Goal: Task Accomplishment & Management: Use online tool/utility

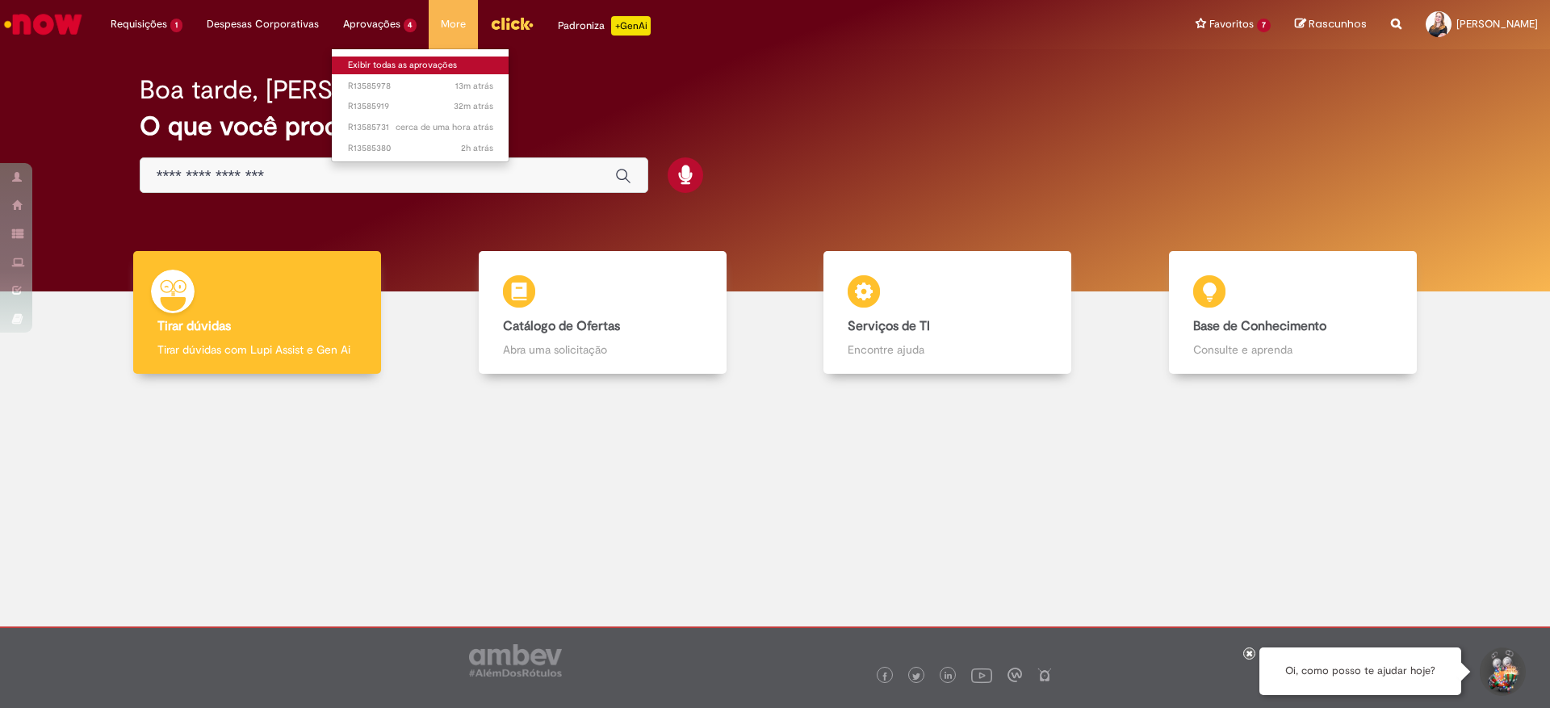
click at [375, 61] on link "Exibir todas as aprovações" at bounding box center [421, 66] width 178 height 18
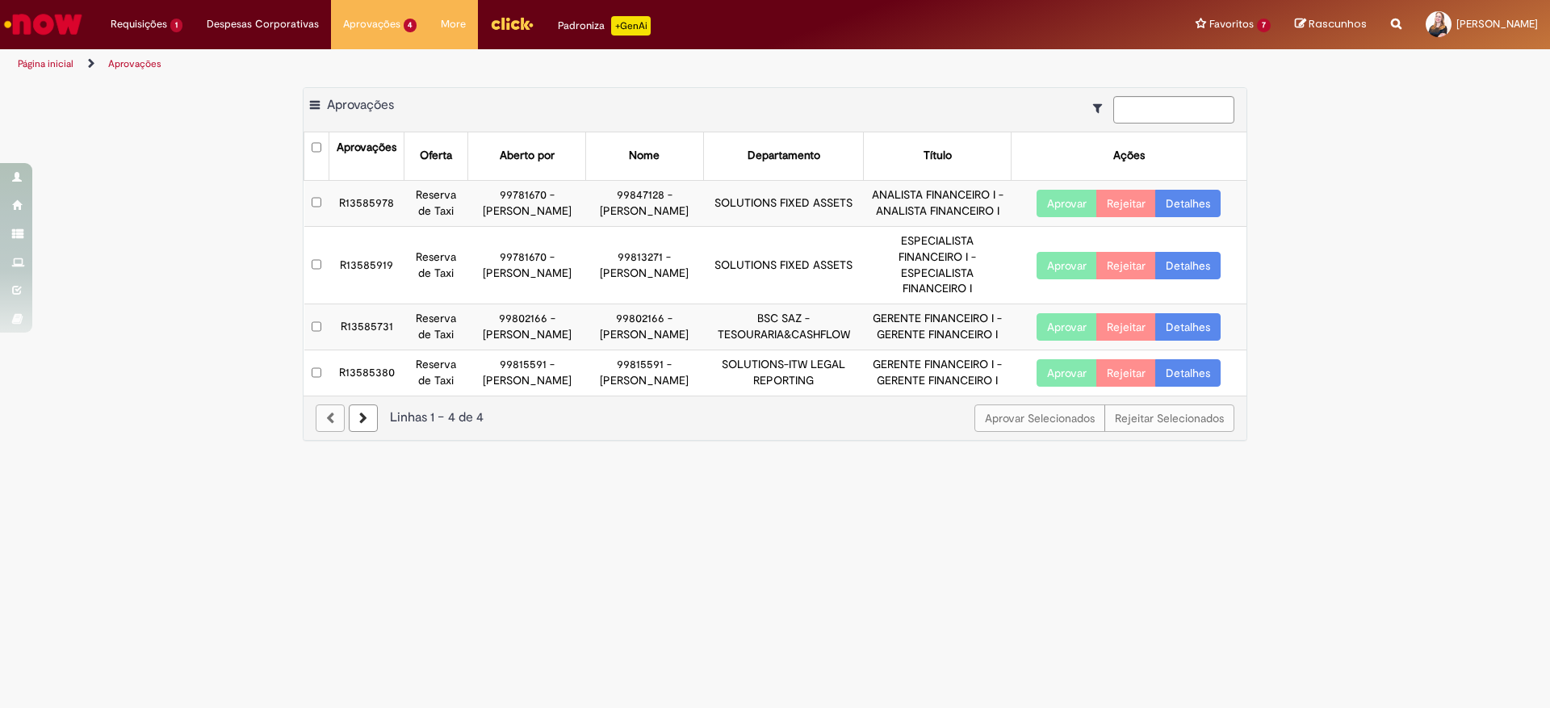
click at [557, 562] on main "Aprovações Exportar como PDF Exportar como Excel Exportar como CSV Aprovações A…" at bounding box center [775, 393] width 1550 height 629
click at [351, 207] on td "R13585978" at bounding box center [366, 203] width 75 height 46
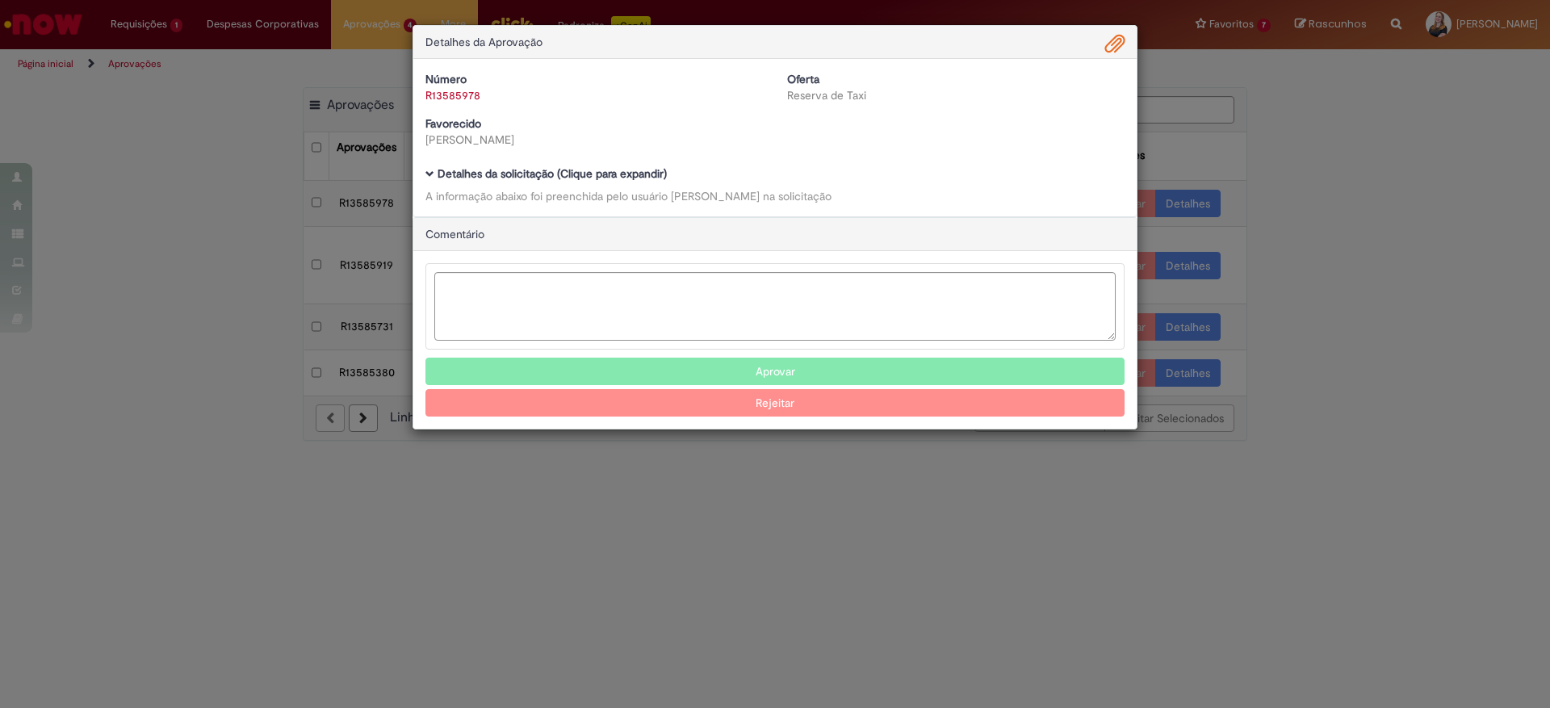
click at [501, 178] on b "Detalhes da solicitação (Clique para expandir)" at bounding box center [551, 173] width 229 height 15
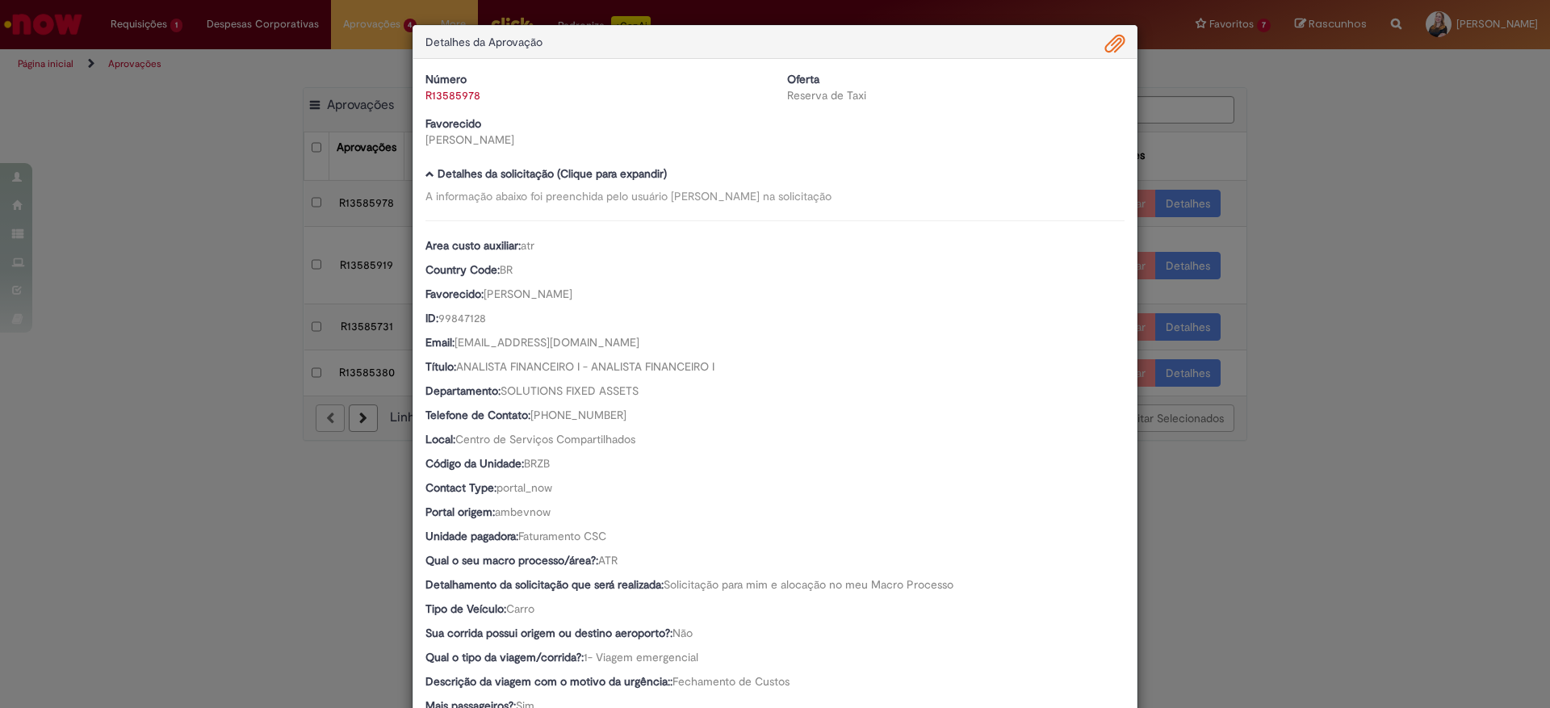
click at [1105, 40] on span "Ambev Approval Modal" at bounding box center [1114, 44] width 19 height 27
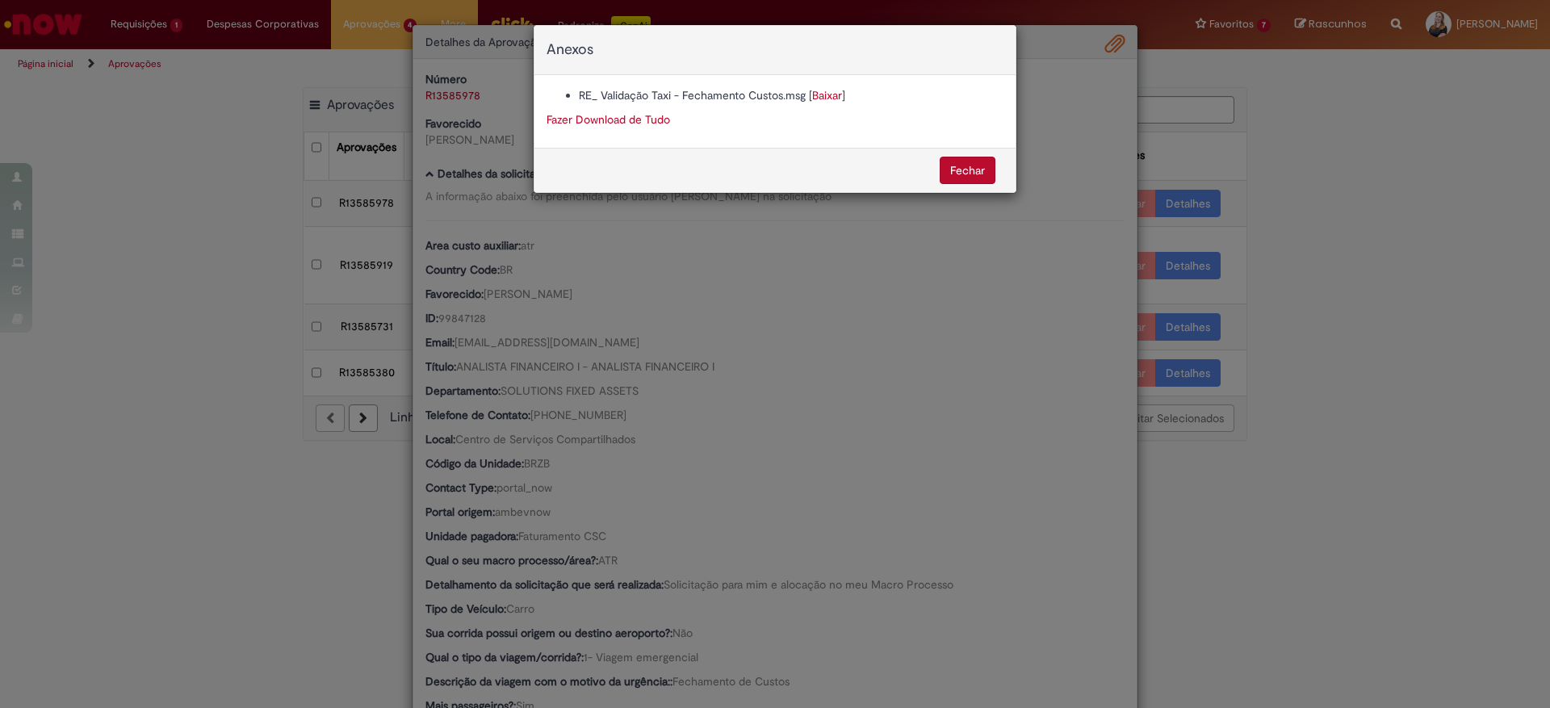
click at [611, 119] on link "Fazer Download de Tudo" at bounding box center [607, 119] width 123 height 15
click at [1502, 161] on div "Anexos RE_ Validação Taxi - Fechamento Custos.msg [ Baixar ] Fazer Download de …" at bounding box center [775, 354] width 1550 height 708
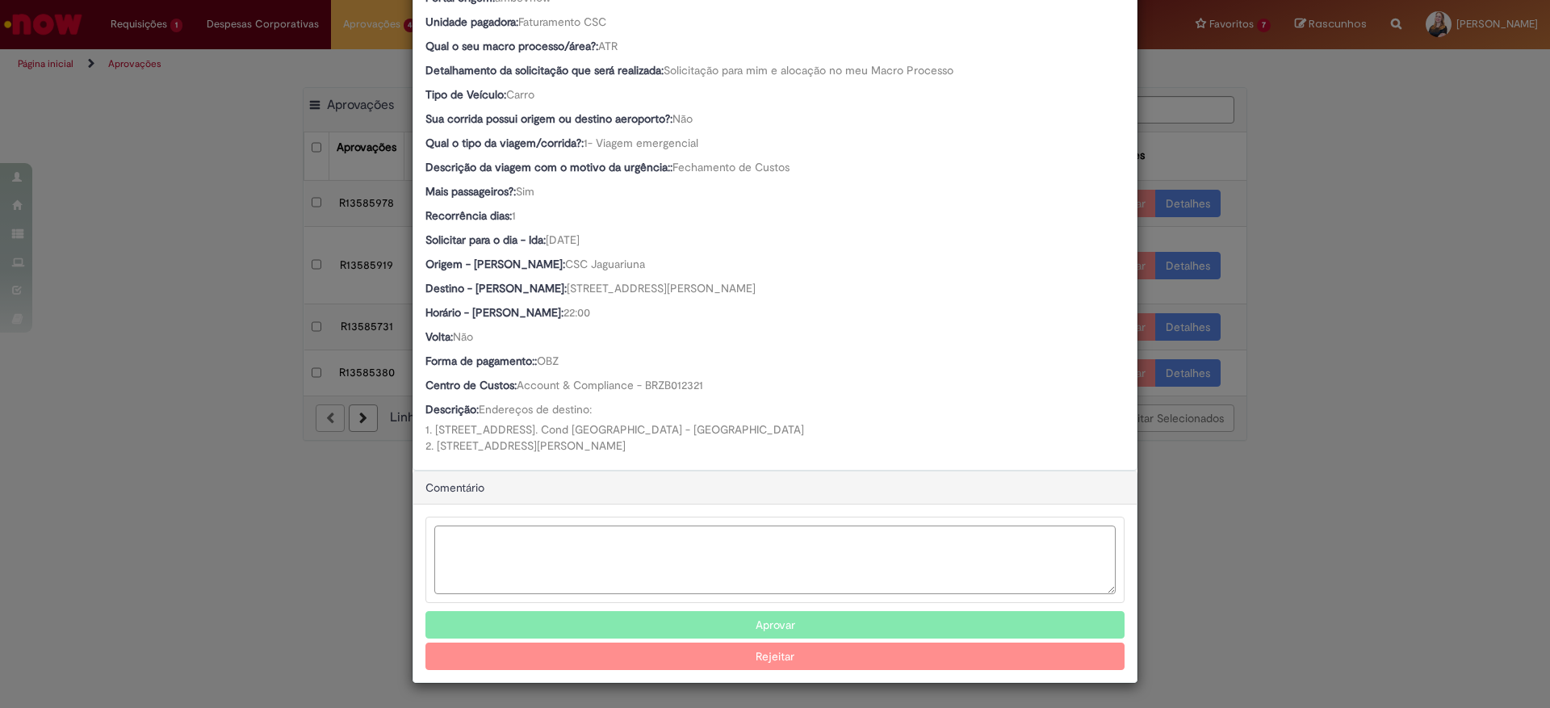
scroll to position [518, 0]
click at [647, 571] on textarea "Ambev Approval Modal" at bounding box center [774, 559] width 681 height 69
type textarea "**********"
click at [787, 617] on button "Aprovar" at bounding box center [774, 624] width 699 height 27
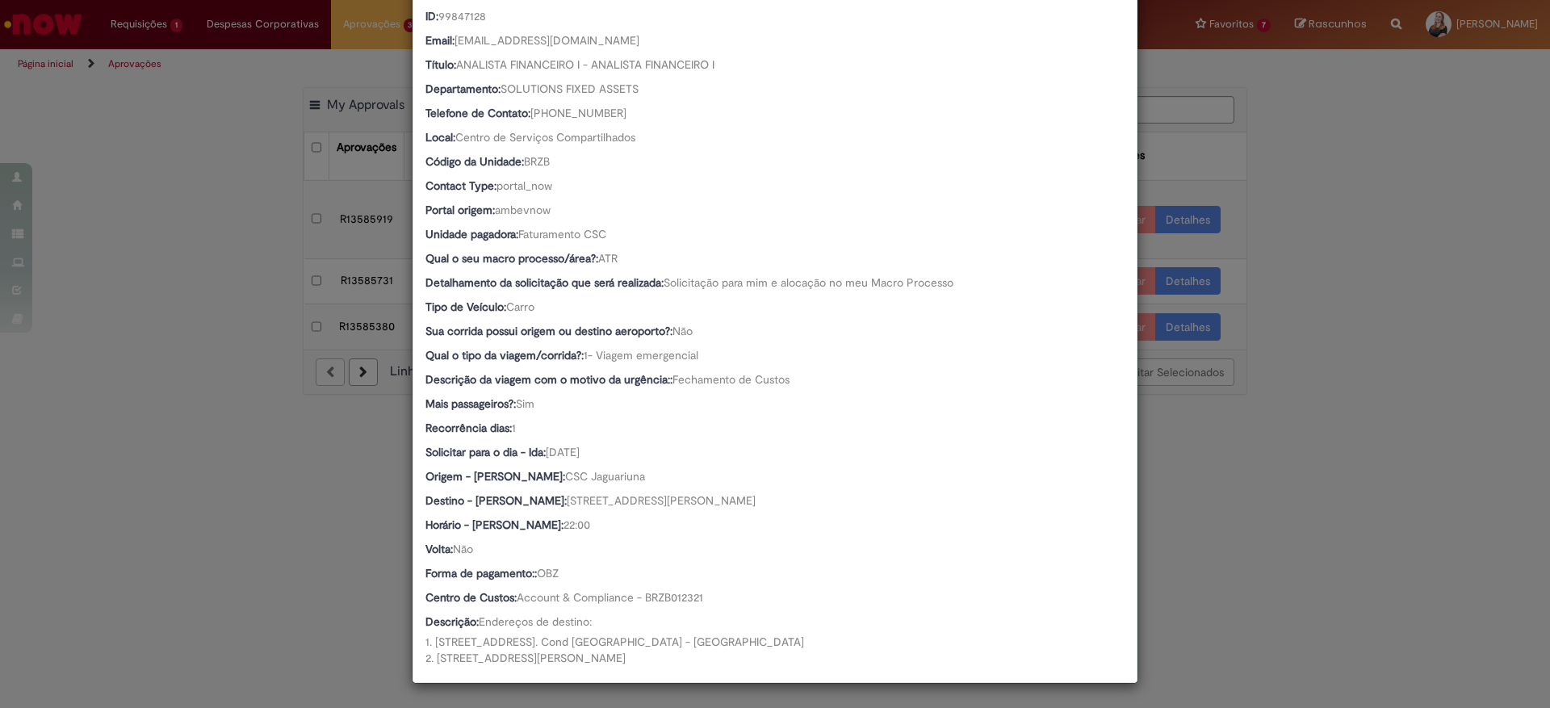
scroll to position [303, 0]
click at [241, 574] on div "Detalhes da Aprovação Número R13585978 Oferta Reserva de Taxi Favorecido Gustav…" at bounding box center [775, 354] width 1550 height 708
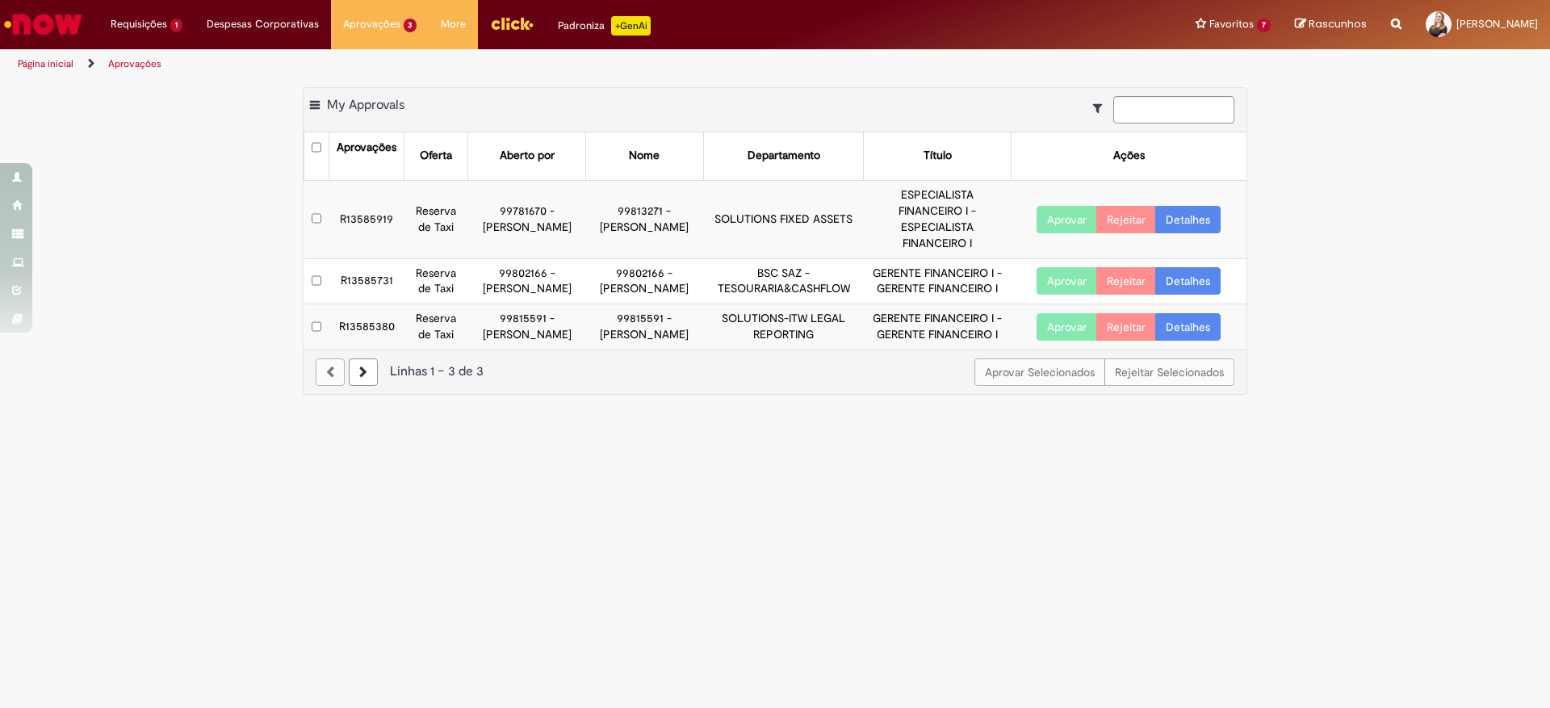
click at [366, 214] on td "R13585919" at bounding box center [366, 219] width 75 height 78
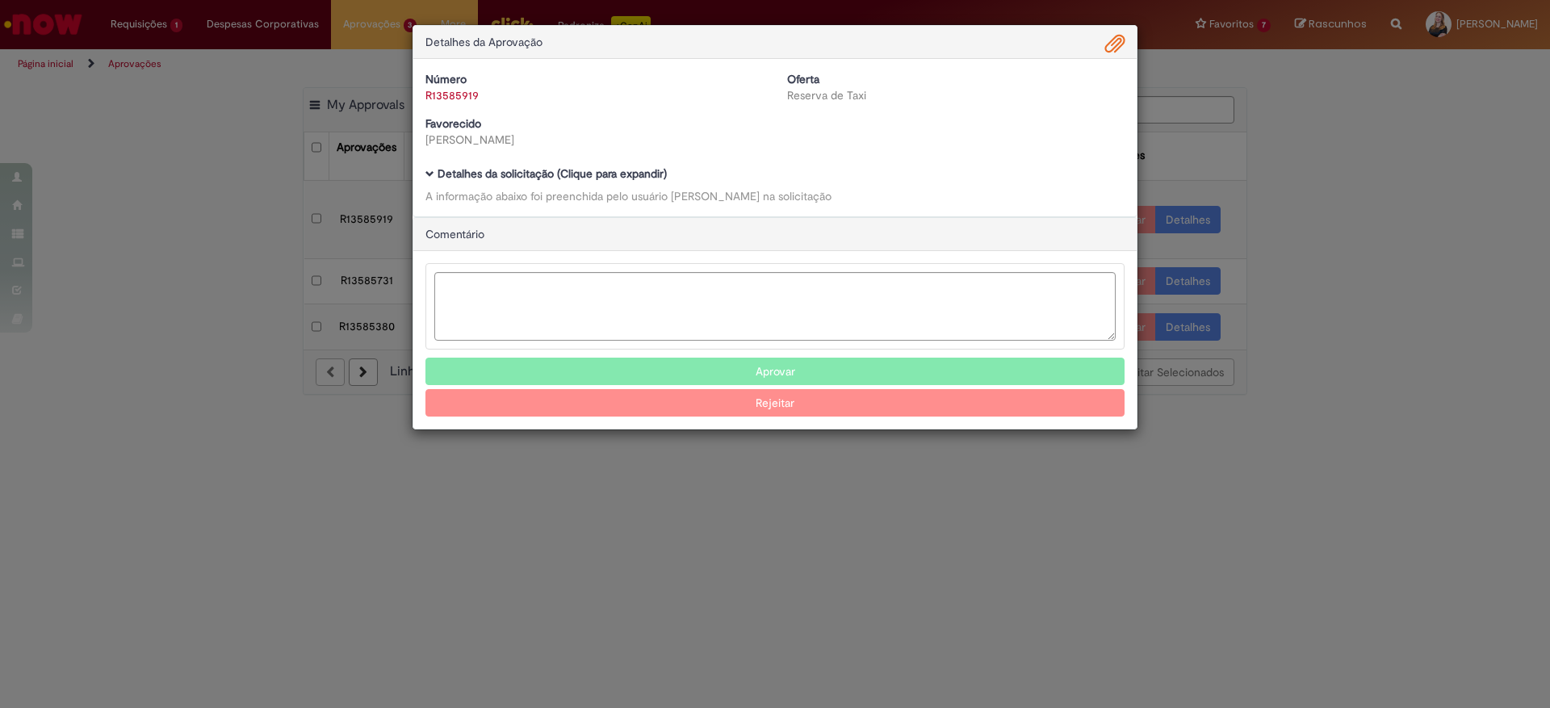
click at [565, 179] on b "Detalhes da solicitação (Clique para expandir)" at bounding box center [551, 173] width 229 height 15
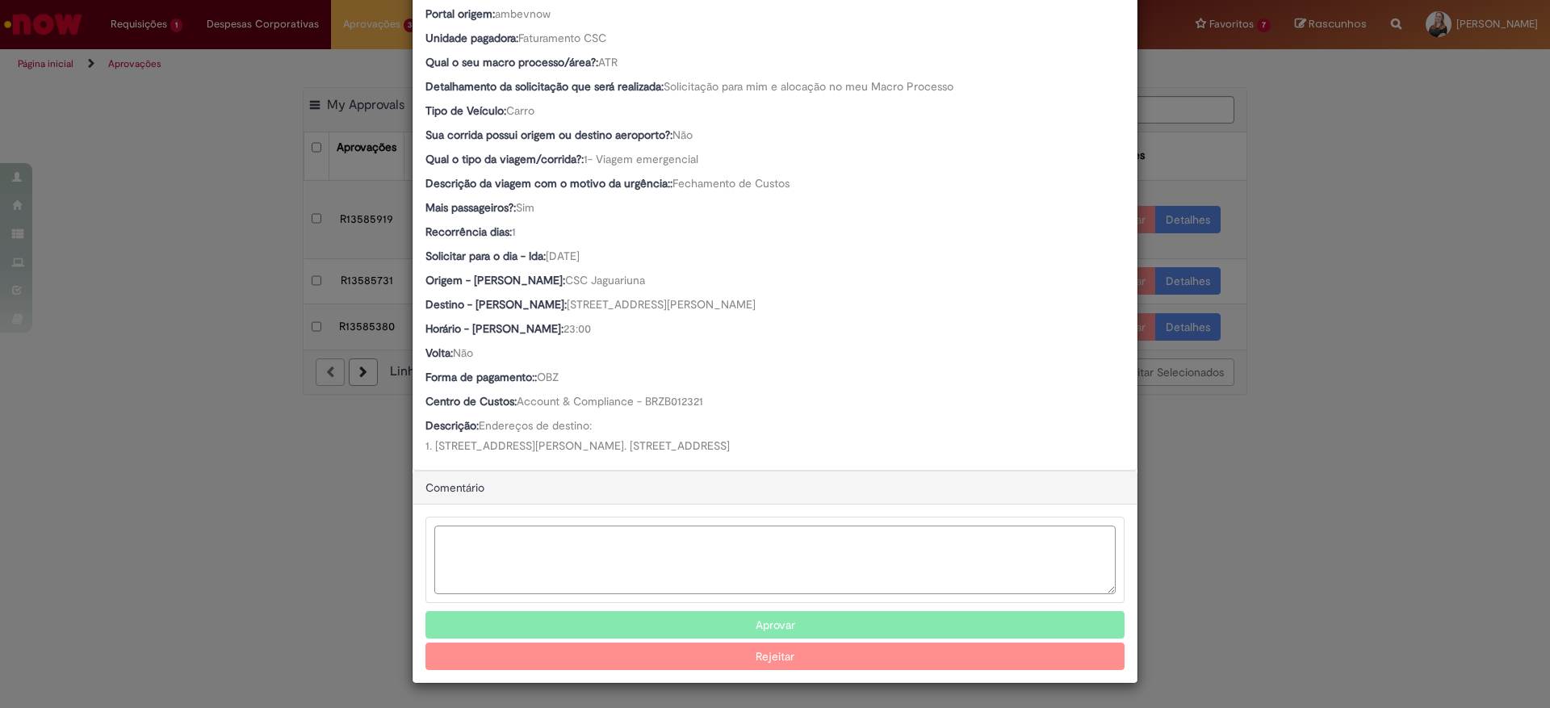
click at [552, 548] on textarea "Ambev Approval Modal" at bounding box center [774, 559] width 681 height 69
type textarea "**********"
click at [702, 626] on button "Aprovar" at bounding box center [774, 624] width 699 height 27
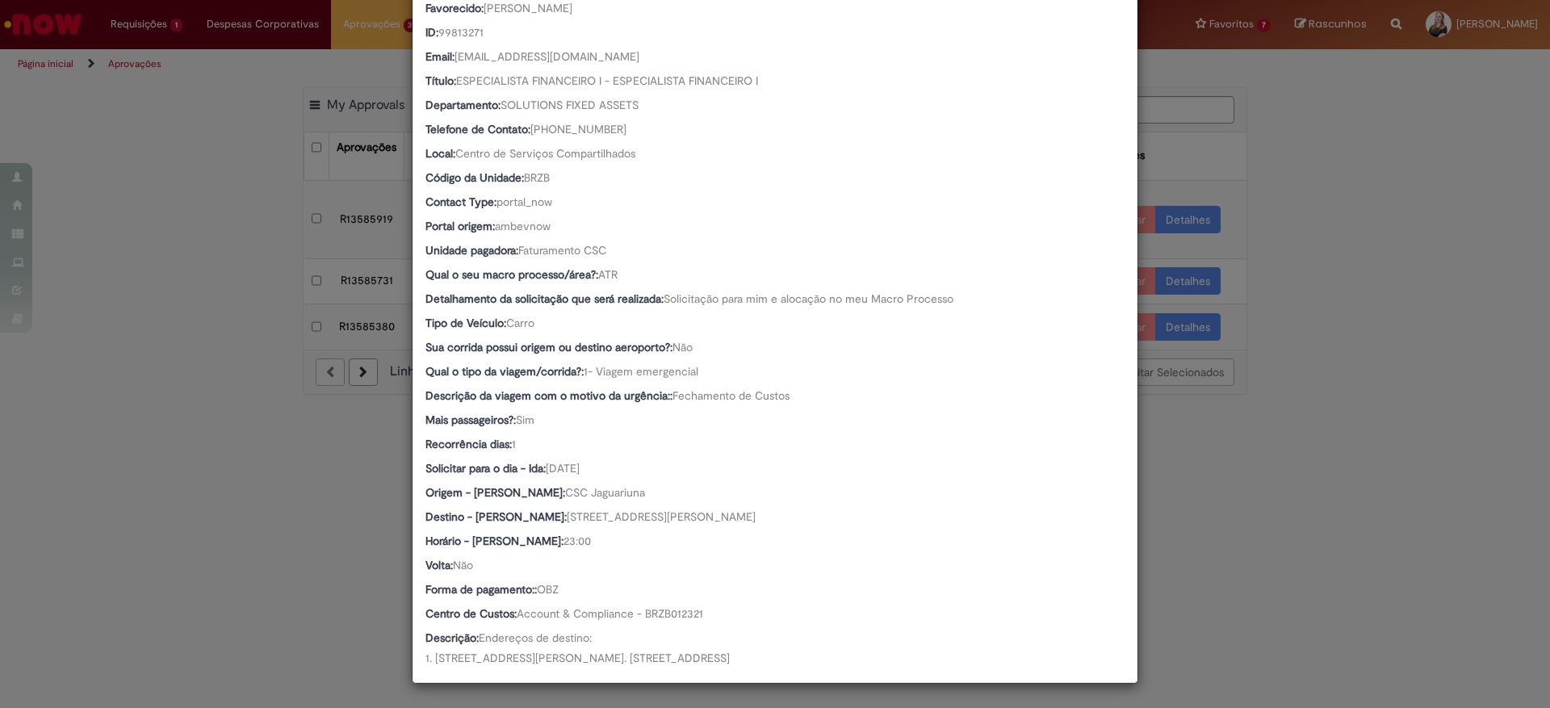
scroll to position [303, 0]
click at [317, 518] on div "Detalhes da Aprovação Número R13585919 Oferta Reserva de Taxi Favorecido Gabrie…" at bounding box center [775, 354] width 1550 height 708
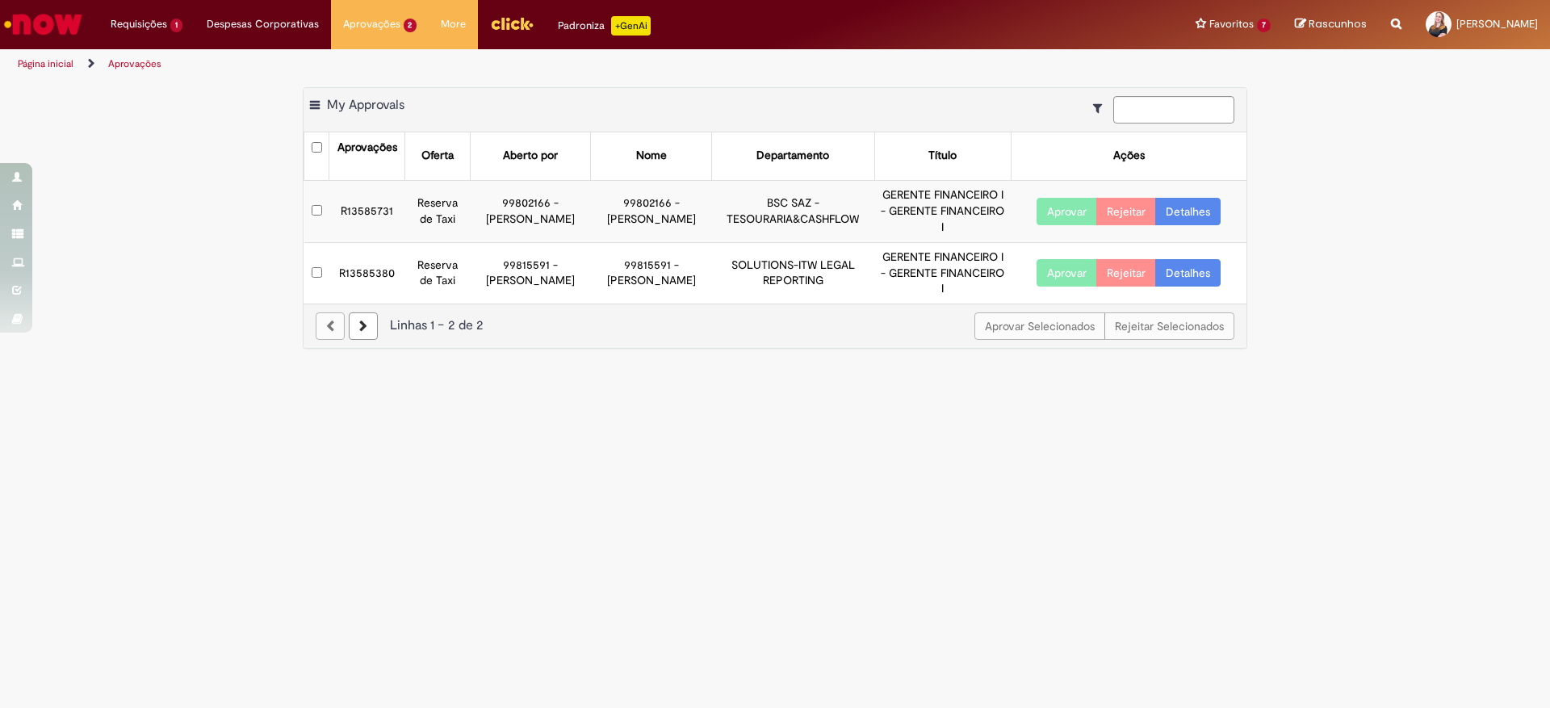
click at [668, 408] on main "Aprovações Exportar como PDF Exportar como Excel Exportar como CSV My Approvals…" at bounding box center [775, 393] width 1550 height 629
click at [828, 480] on main "Aprovações Exportar como PDF Exportar como Excel Exportar como CSV My Approvals…" at bounding box center [775, 393] width 1550 height 629
click at [357, 216] on td "R13585731" at bounding box center [367, 211] width 76 height 62
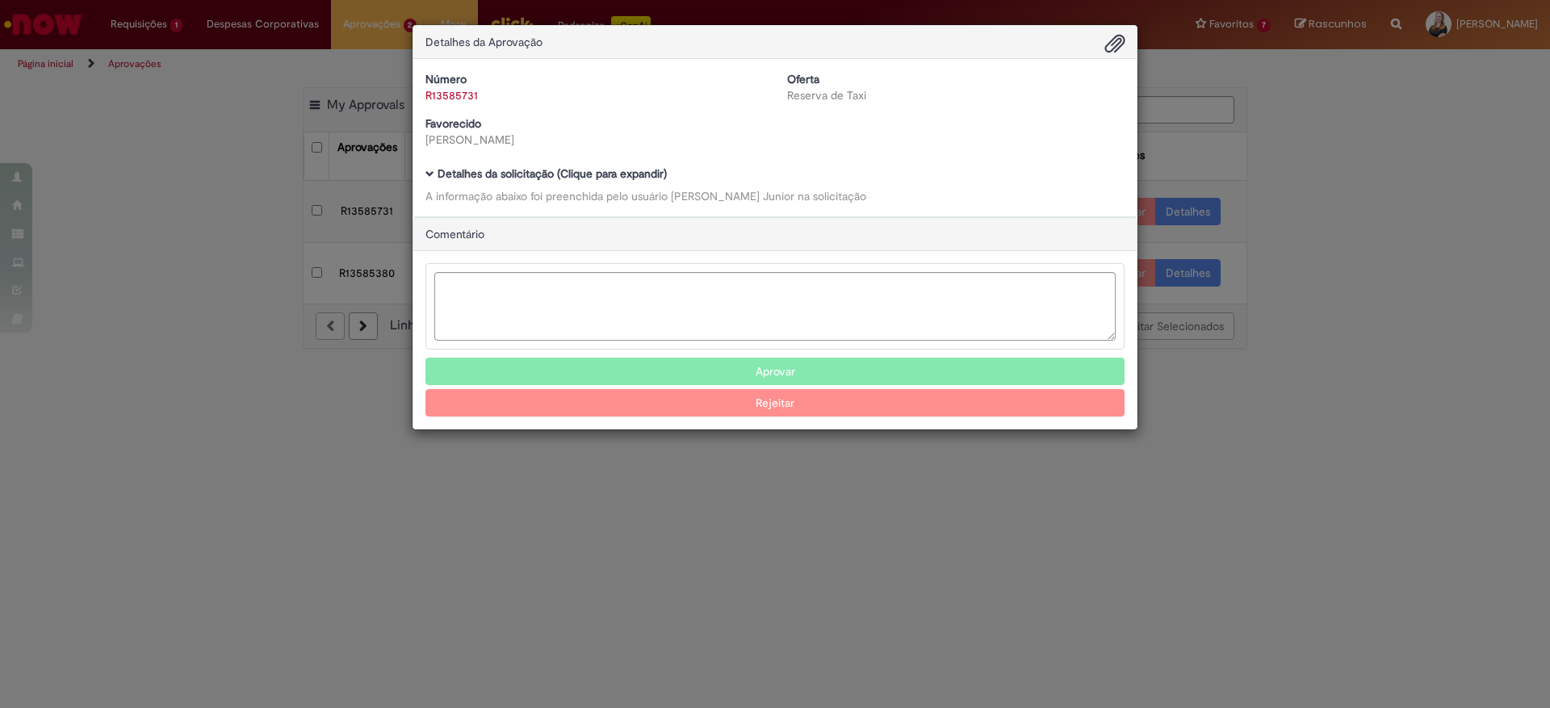
click at [485, 172] on b "Detalhes da solicitação (Clique para expandir)" at bounding box center [551, 173] width 229 height 15
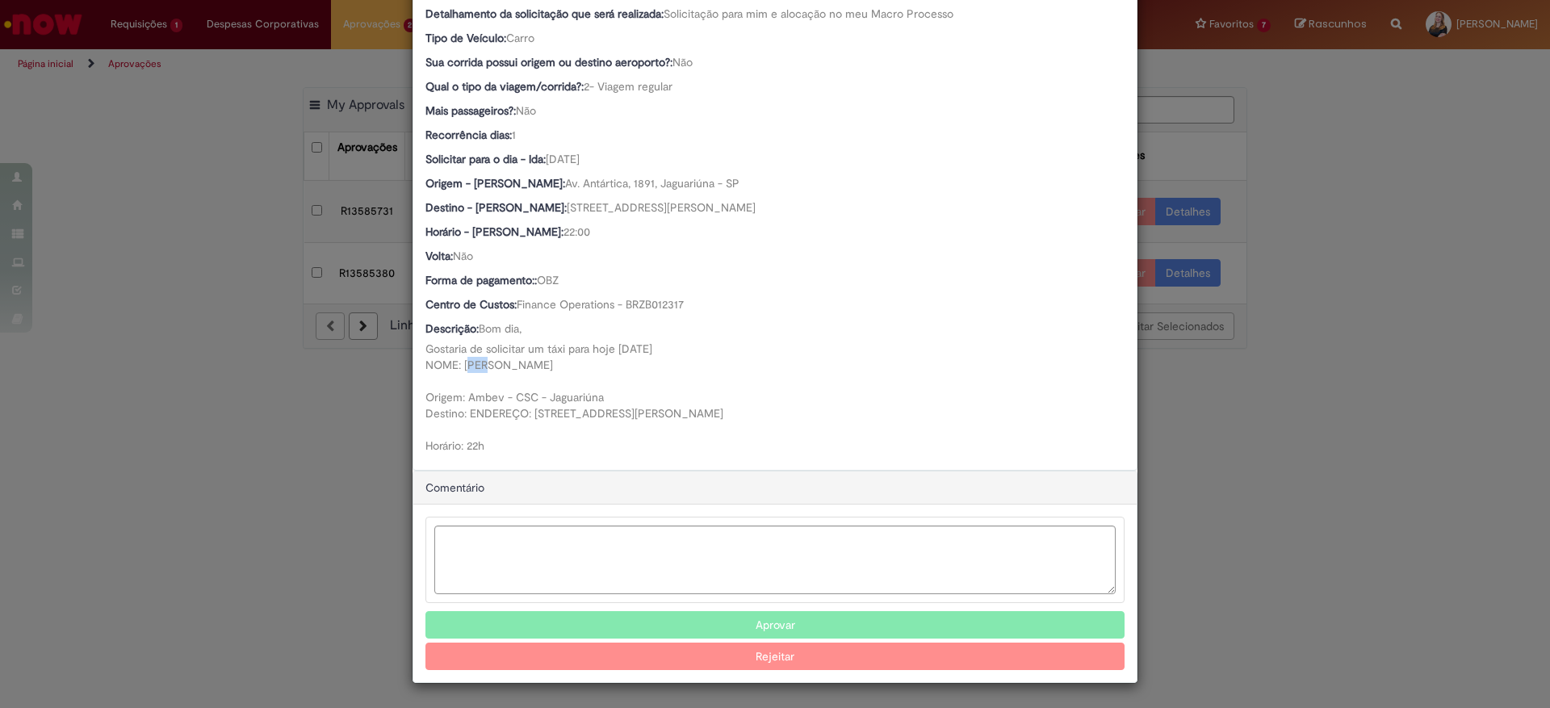
scroll to position [576, 0]
drag, startPoint x: 439, startPoint y: 357, endPoint x: 739, endPoint y: 357, distance: 300.3
click at [739, 357] on div "Descrição: Bom dia, Gostaria de solicitar um táxi para hoje 01/10/2025 NOME: RO…" at bounding box center [774, 386] width 699 height 133
click at [1296, 514] on div "Detalhes da Aprovação Número R13585731 Oferta Reserva de Taxi Favorecido [PERSO…" at bounding box center [775, 354] width 1550 height 708
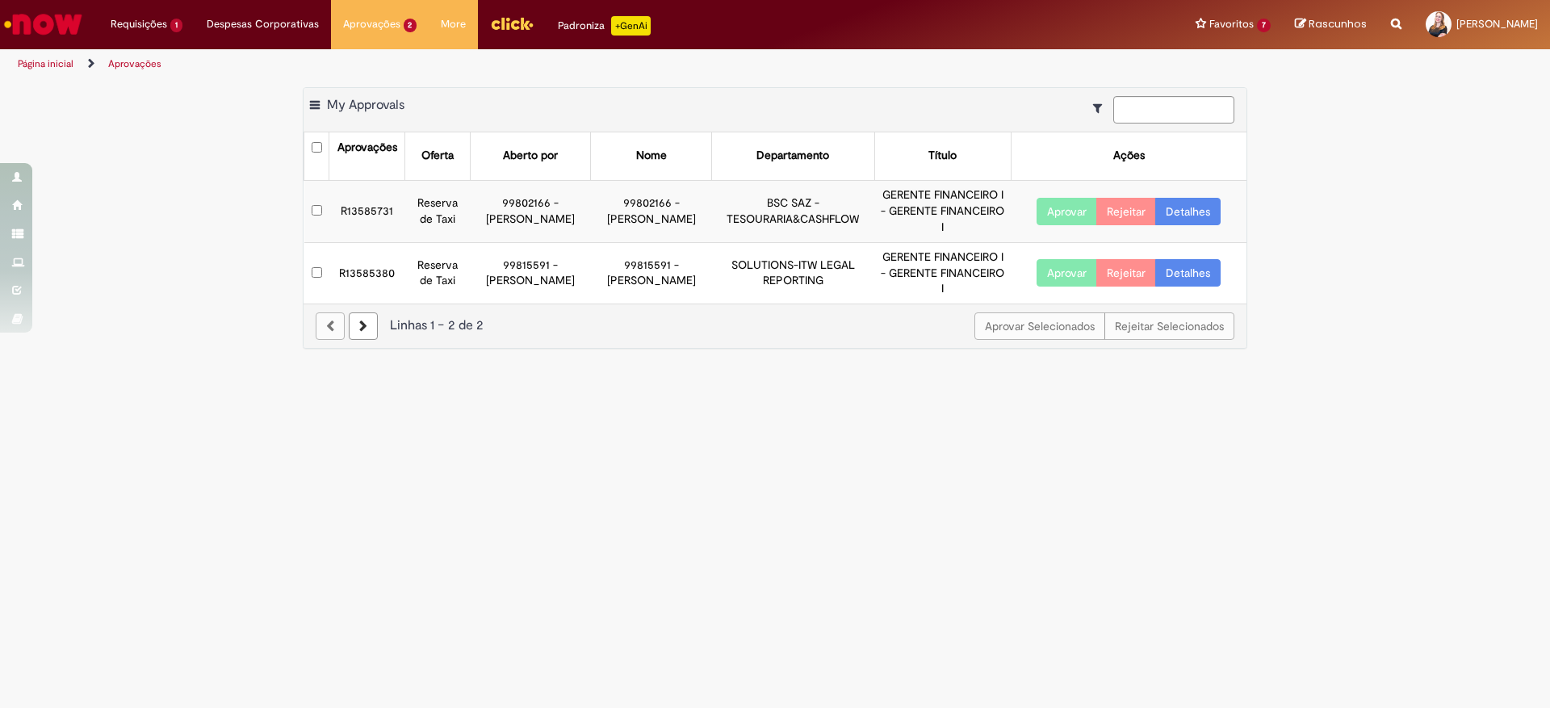
click at [373, 266] on td "R13585380" at bounding box center [367, 272] width 76 height 61
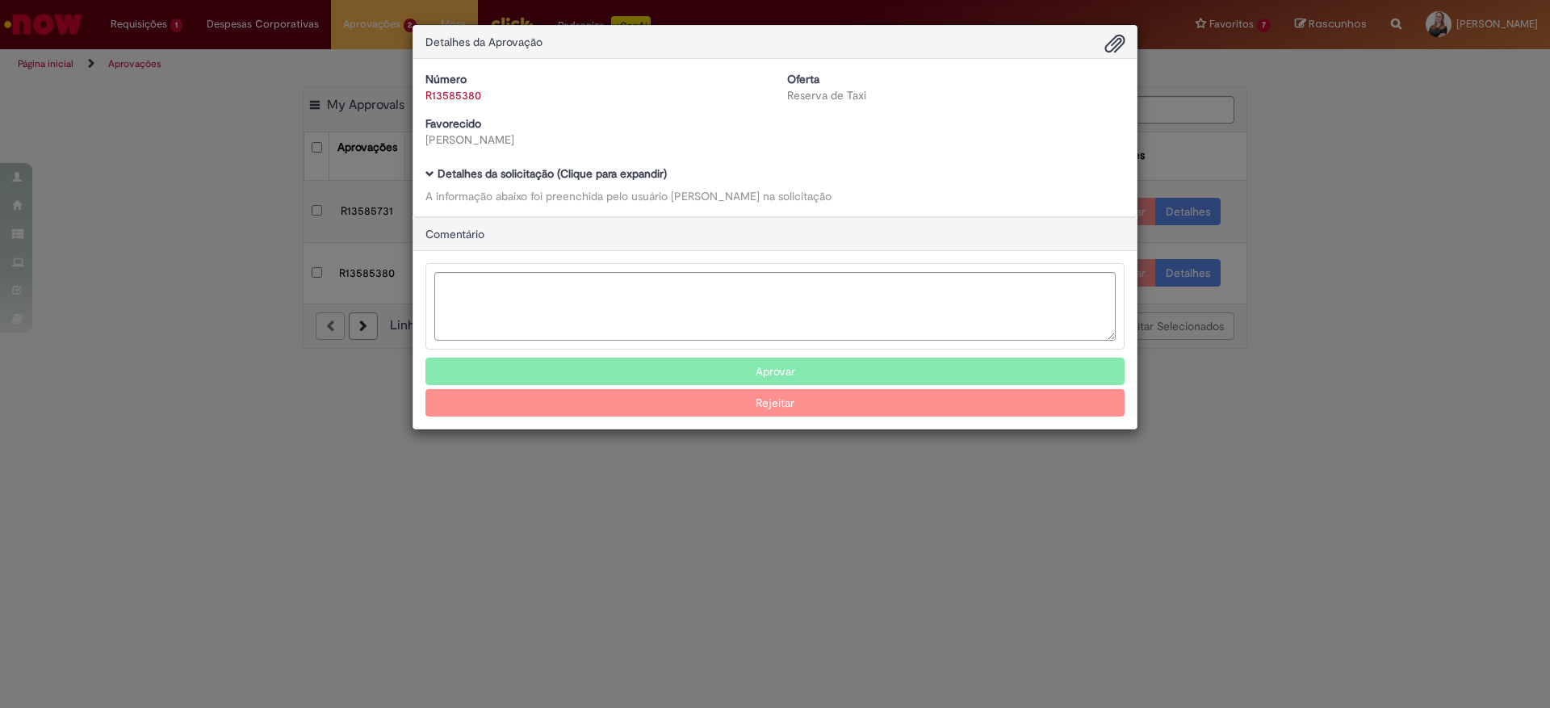
click at [504, 170] on b "Detalhes da solicitação (Clique para expandir)" at bounding box center [551, 173] width 229 height 15
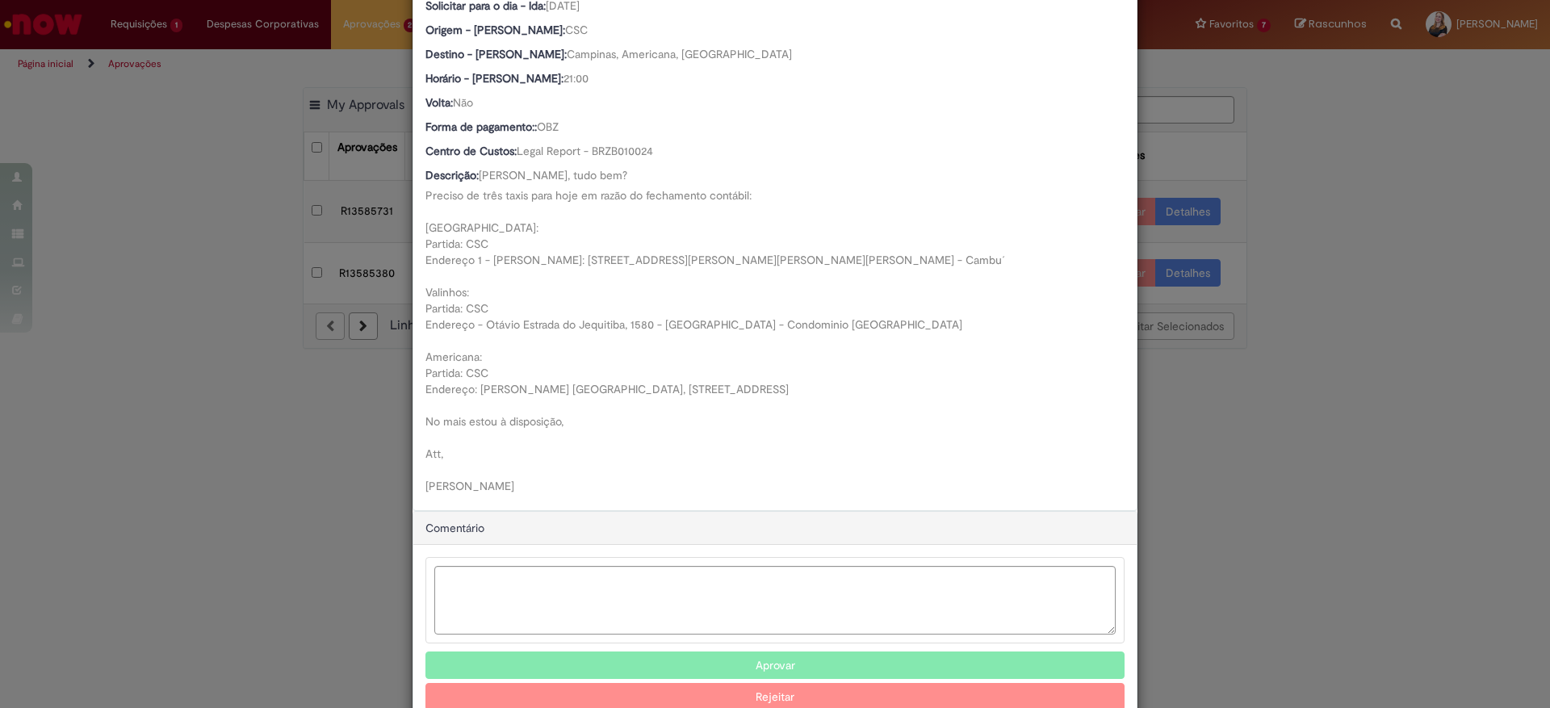
scroll to position [811, 0]
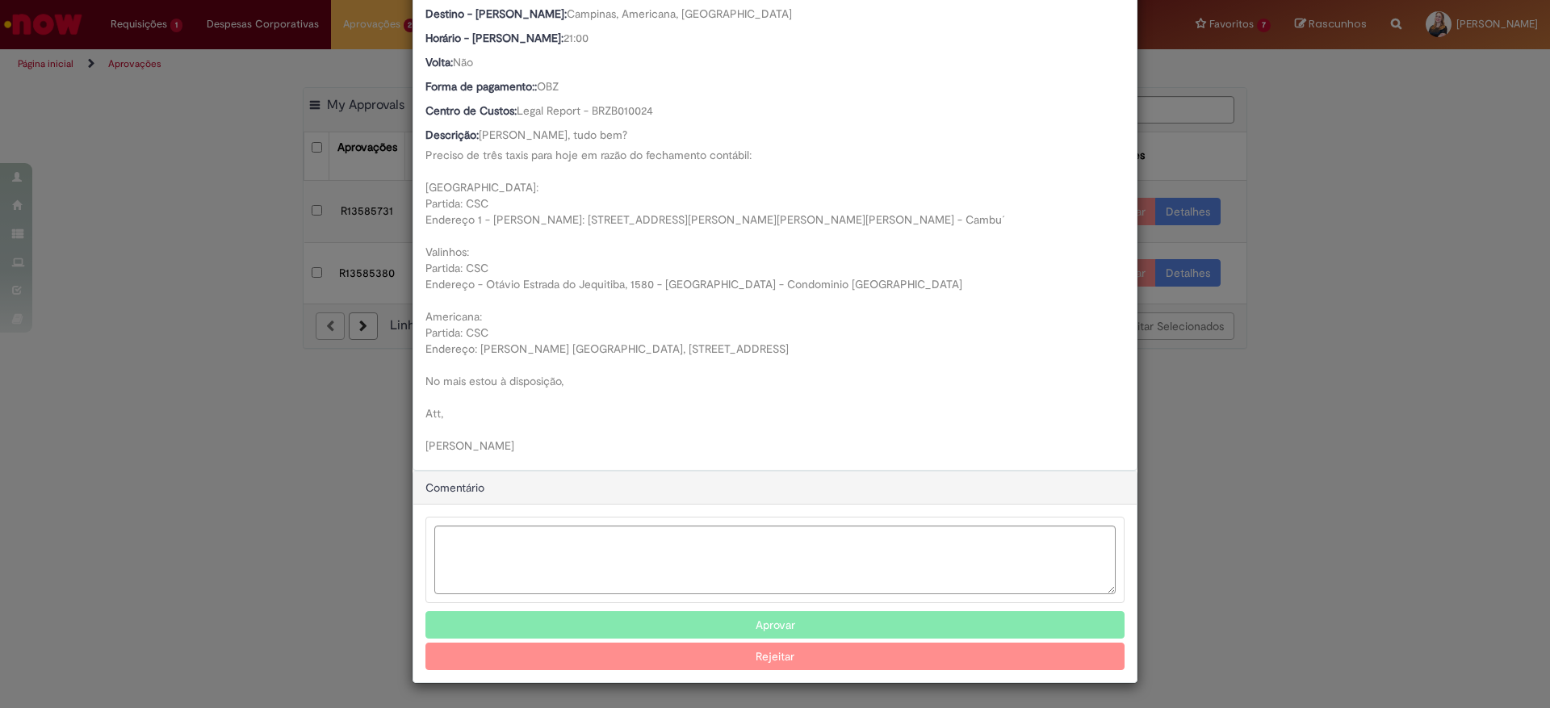
click at [1253, 446] on div "Detalhes da Aprovação Número R13585380 Oferta Reserva de Taxi Favorecido Ana Ca…" at bounding box center [775, 354] width 1550 height 708
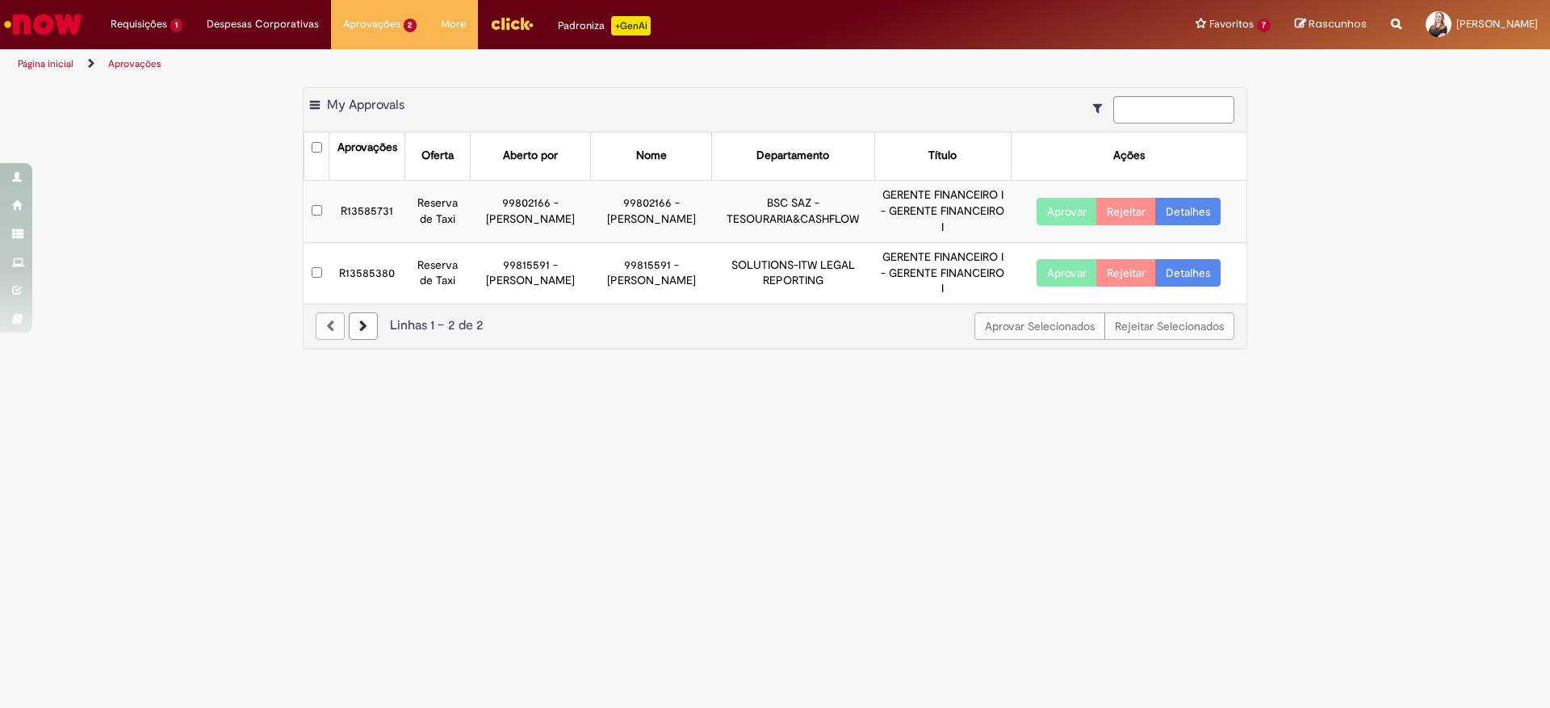
click at [375, 207] on td "R13585731" at bounding box center [367, 211] width 76 height 62
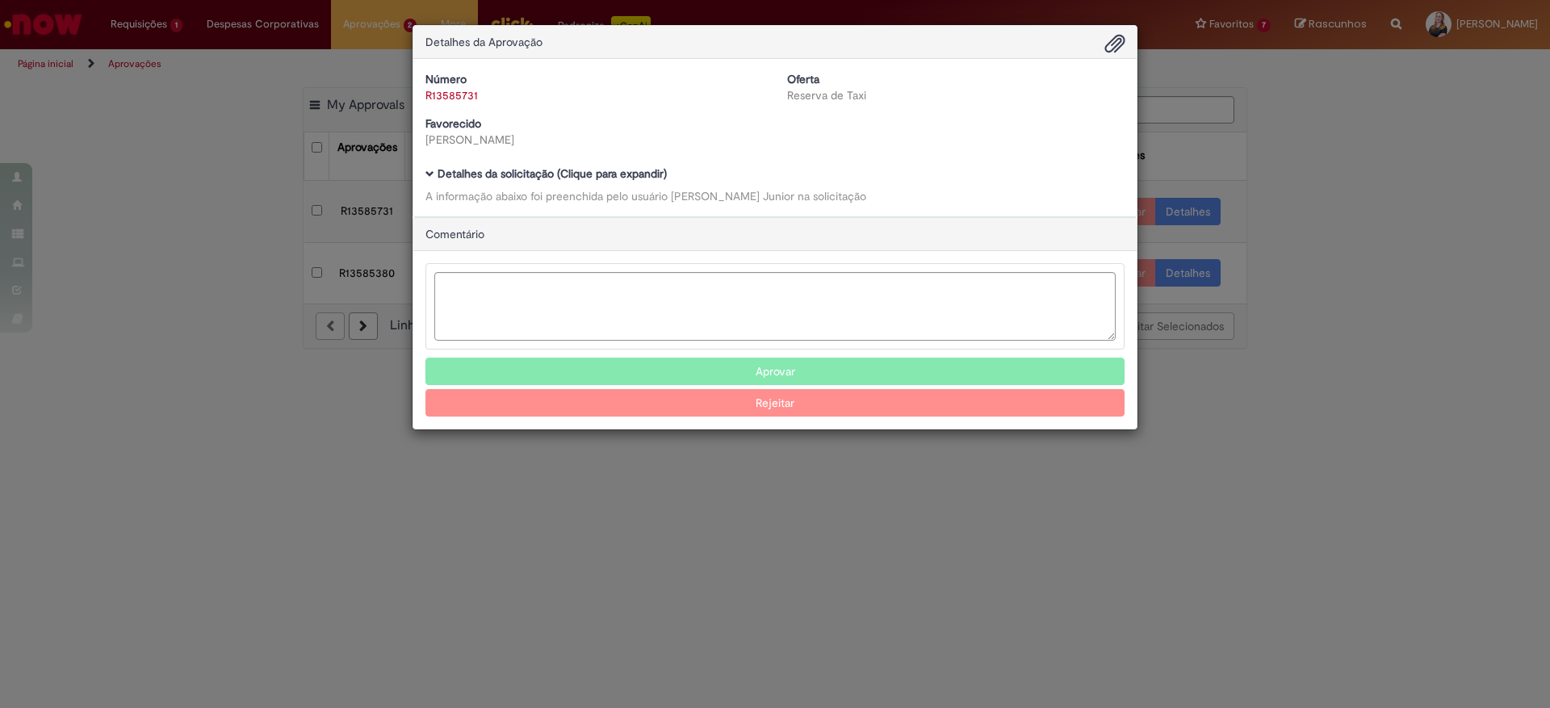
click at [1112, 42] on span "Ambev Approval Modal" at bounding box center [1114, 44] width 19 height 27
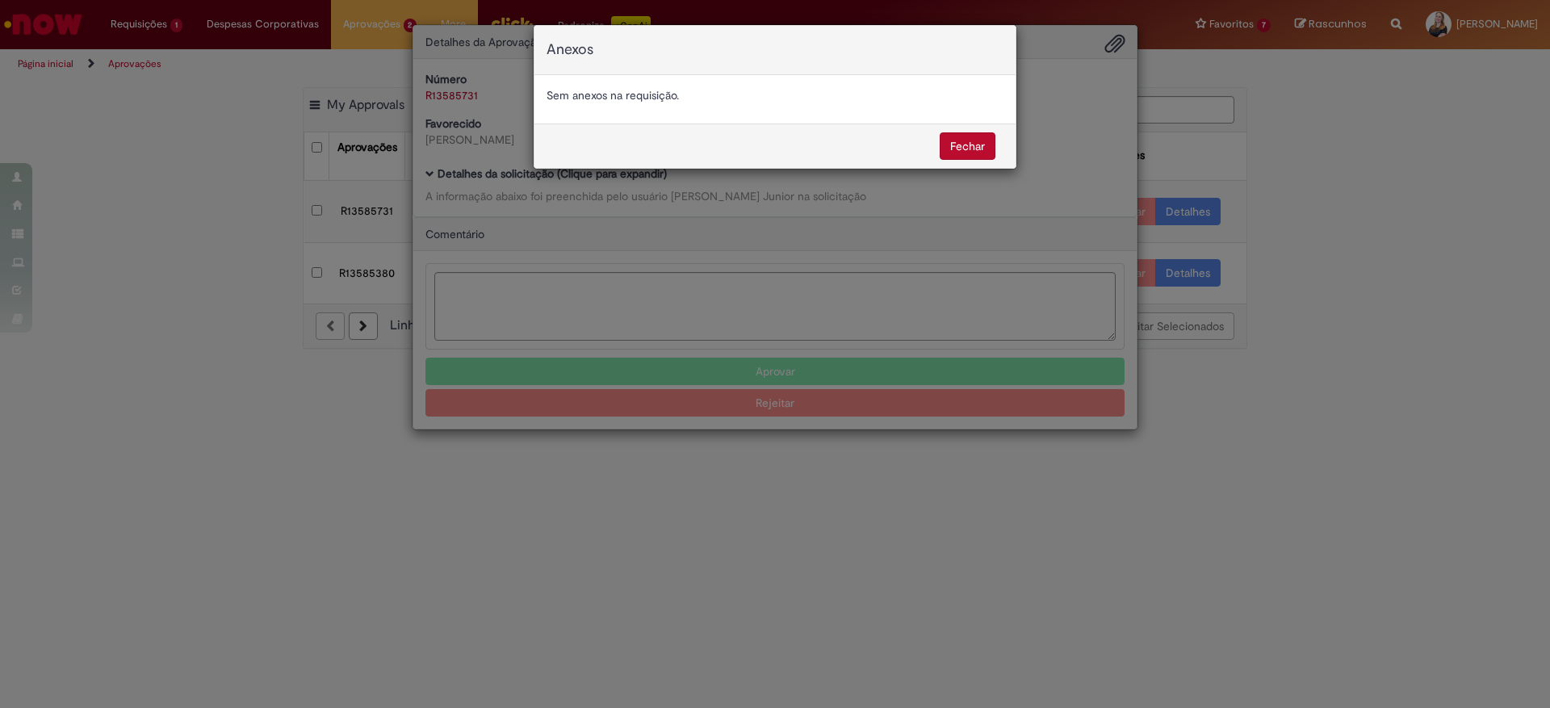
click at [959, 150] on button "Fechar" at bounding box center [968, 145] width 56 height 27
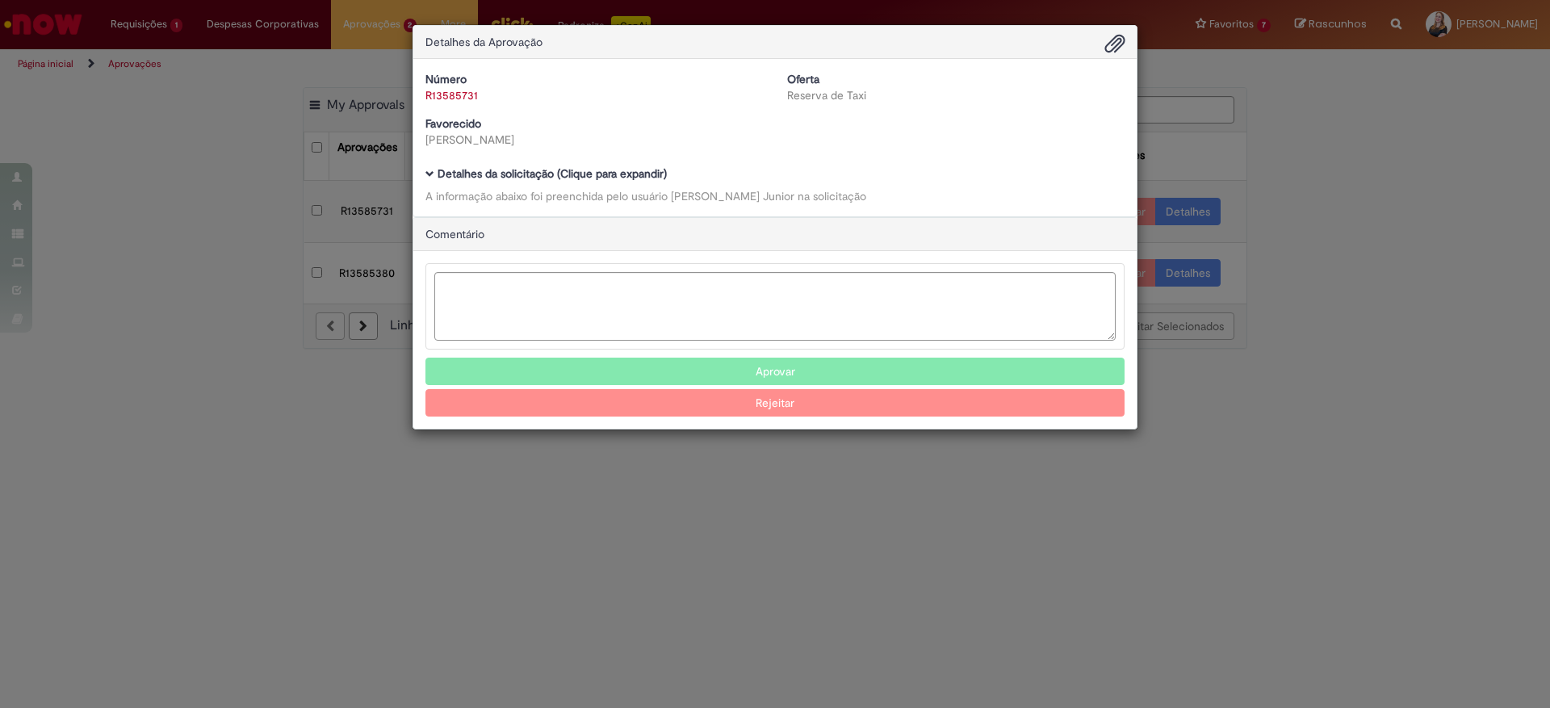
click at [962, 507] on div "Detalhes da Aprovação Número R13585731 Oferta Reserva de Taxi Favorecido [PERSO…" at bounding box center [775, 354] width 1550 height 708
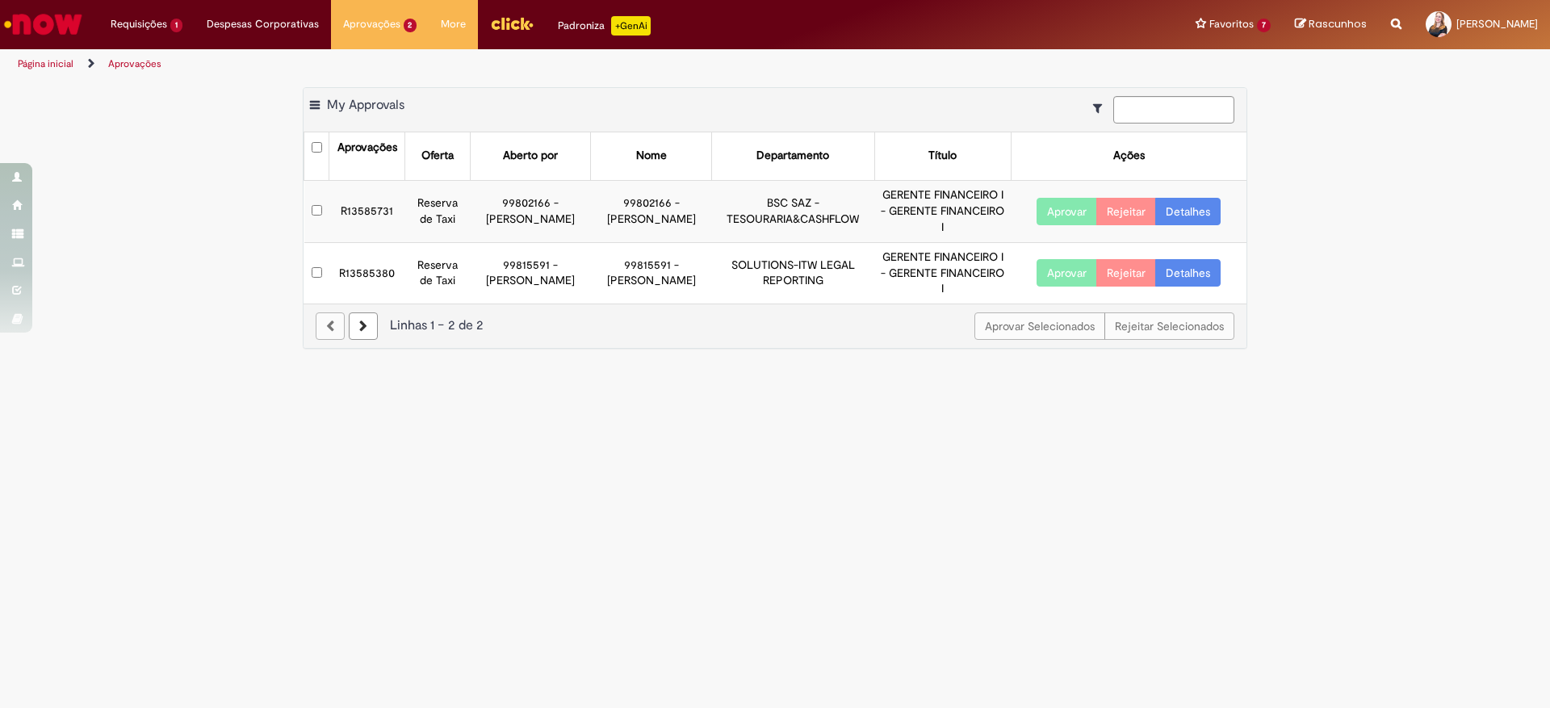
click at [375, 271] on td "R13585380" at bounding box center [367, 272] width 76 height 61
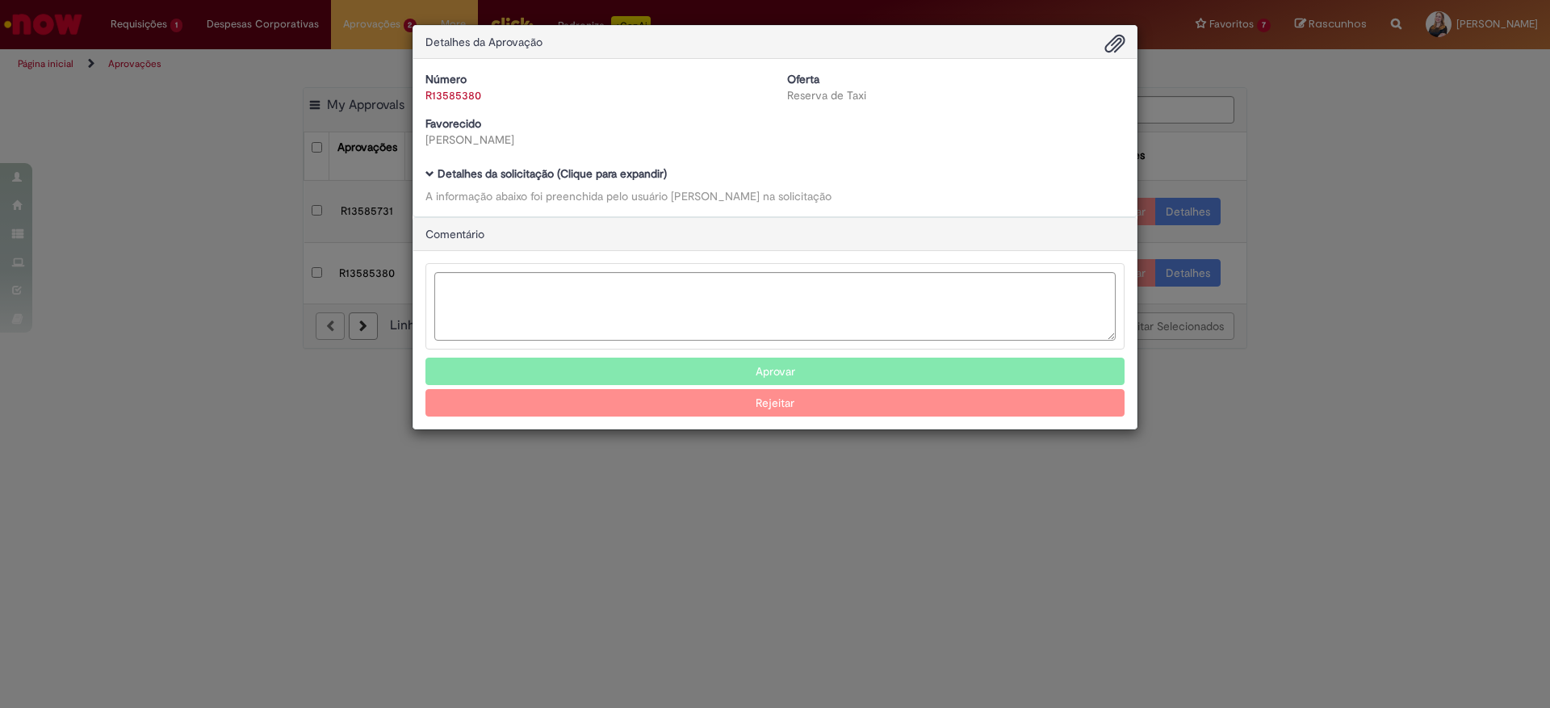
click at [1107, 48] on span "Ambev Approval Modal" at bounding box center [1114, 44] width 19 height 27
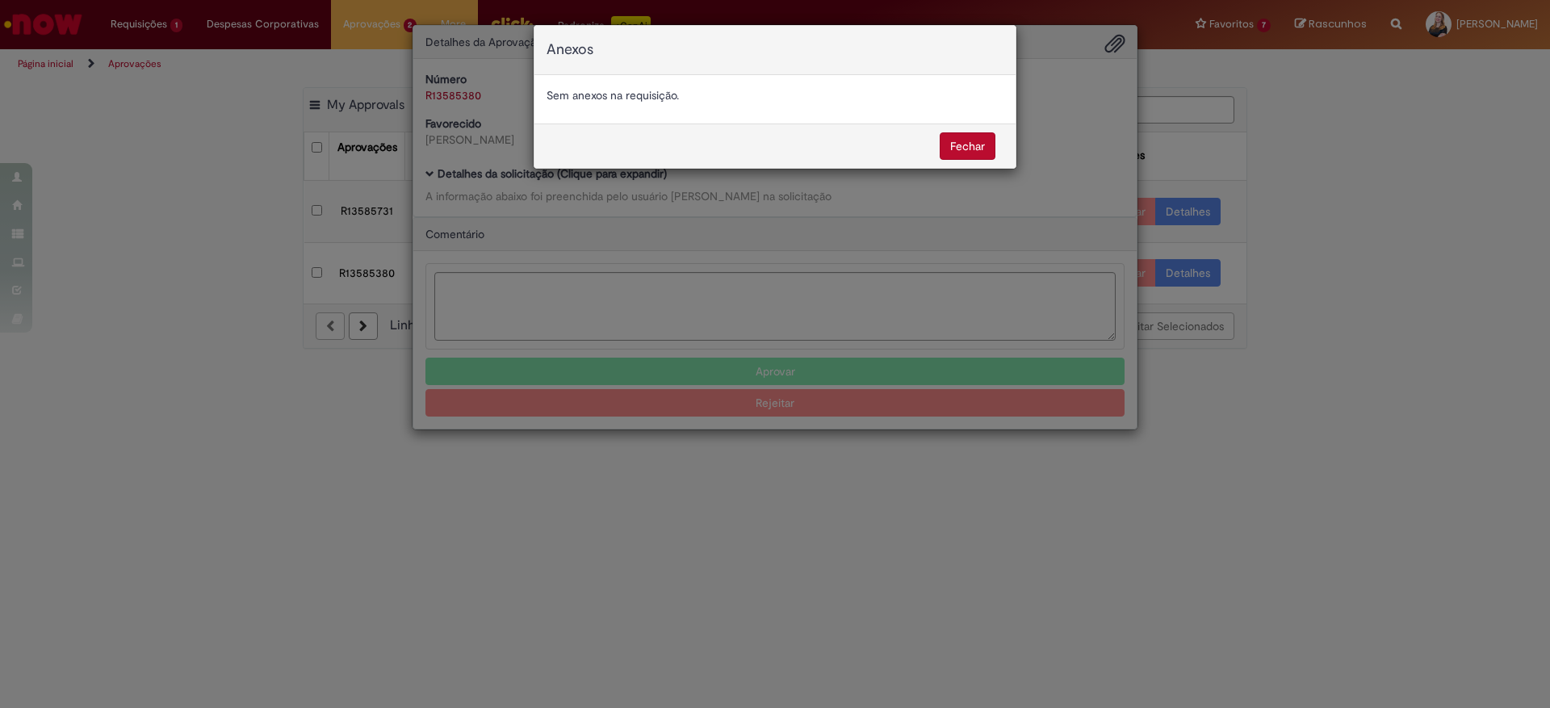
click at [949, 145] on button "Fechar" at bounding box center [968, 145] width 56 height 27
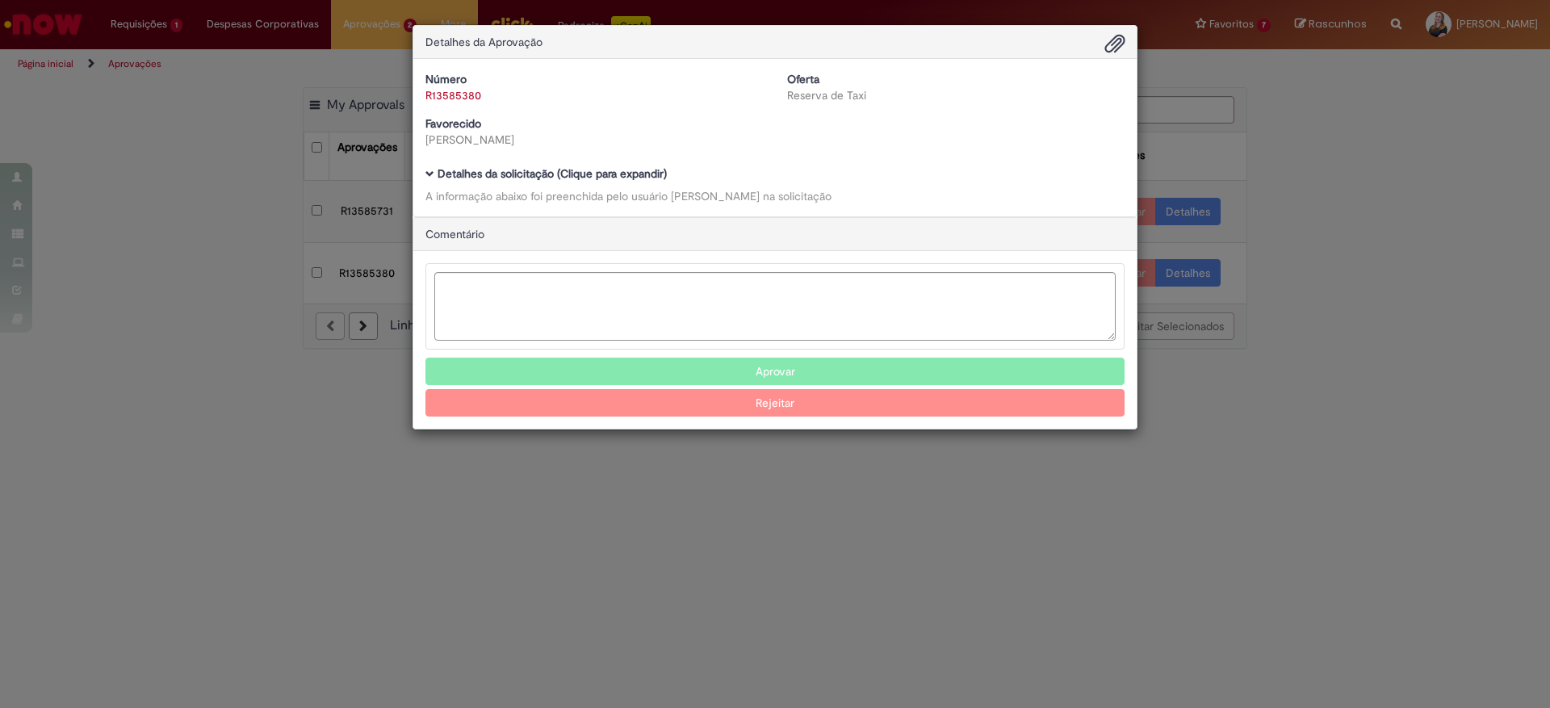
click at [1294, 327] on div "Detalhes da Aprovação Número R13585380 Oferta Reserva de Taxi Favorecido Ana Ca…" at bounding box center [775, 354] width 1550 height 708
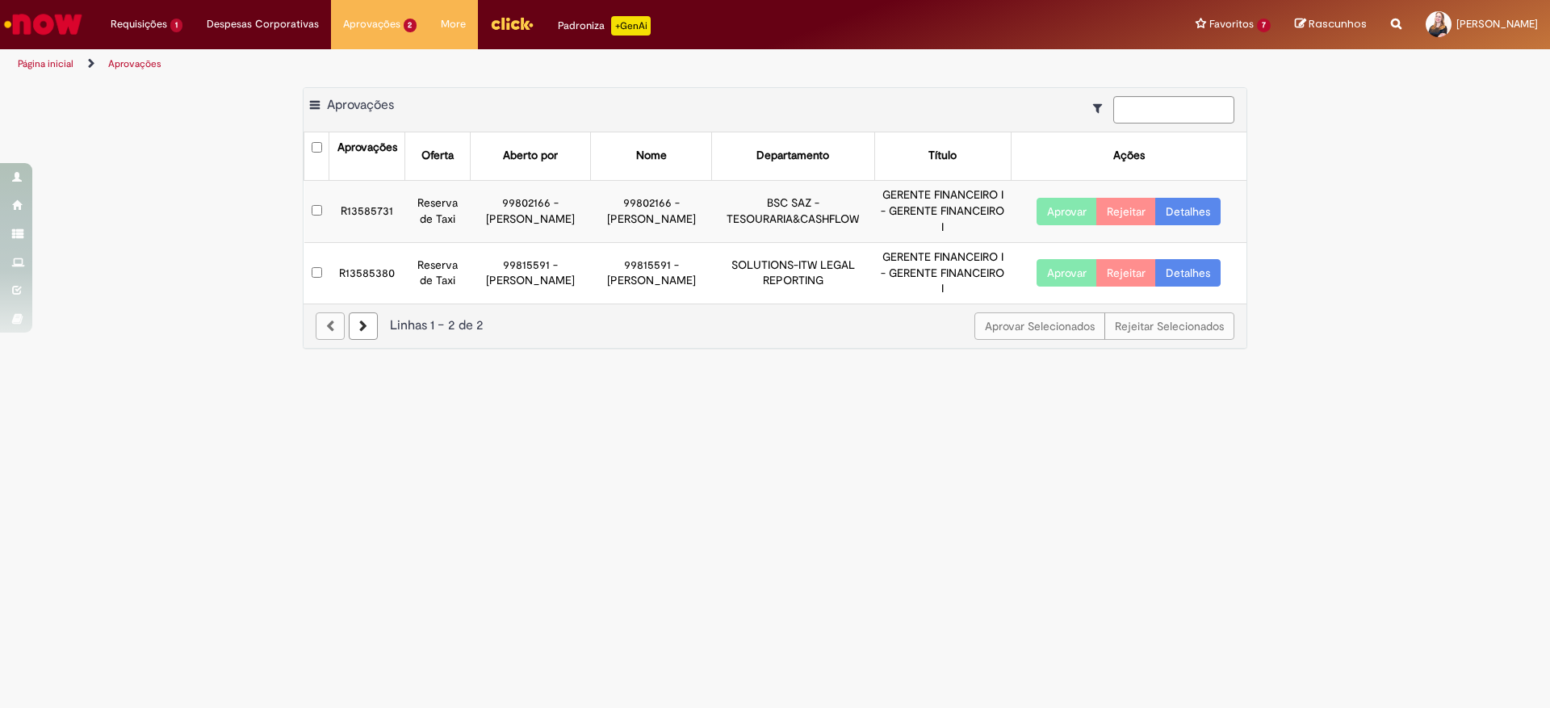
click at [346, 204] on td "R13585731" at bounding box center [367, 211] width 76 height 62
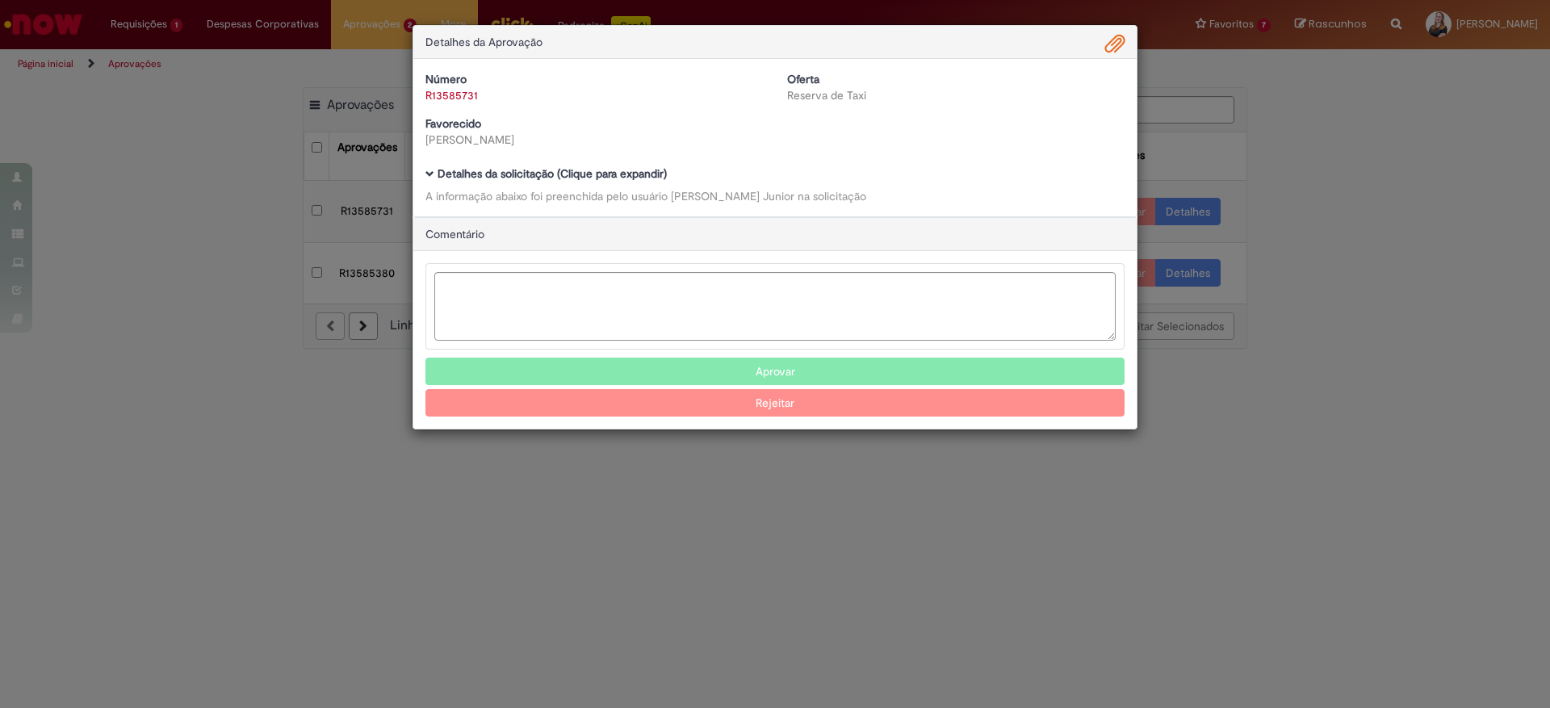
click at [529, 172] on b "Detalhes da solicitação (Clique para expandir)" at bounding box center [551, 173] width 229 height 15
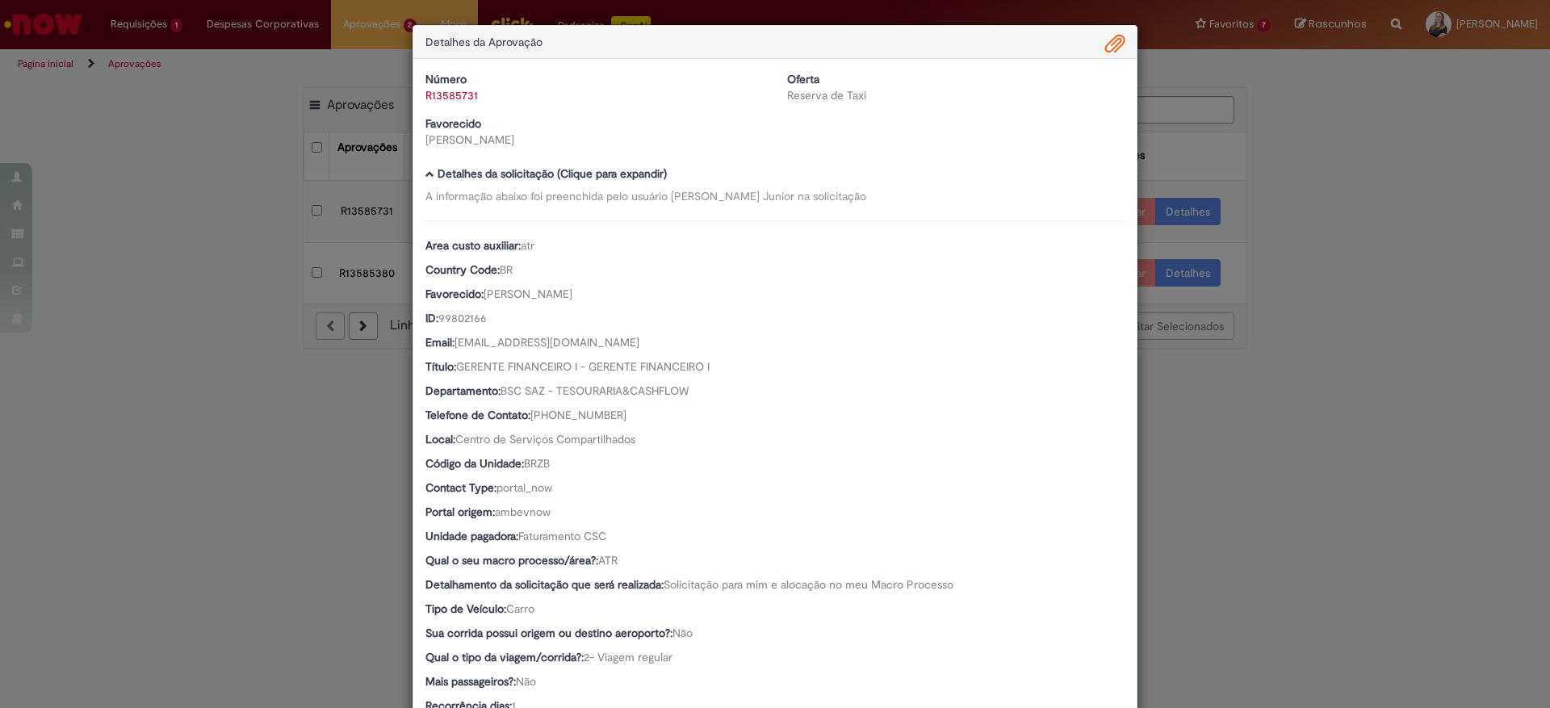
click at [1111, 48] on span "Ambev Approval Modal" at bounding box center [1114, 44] width 19 height 27
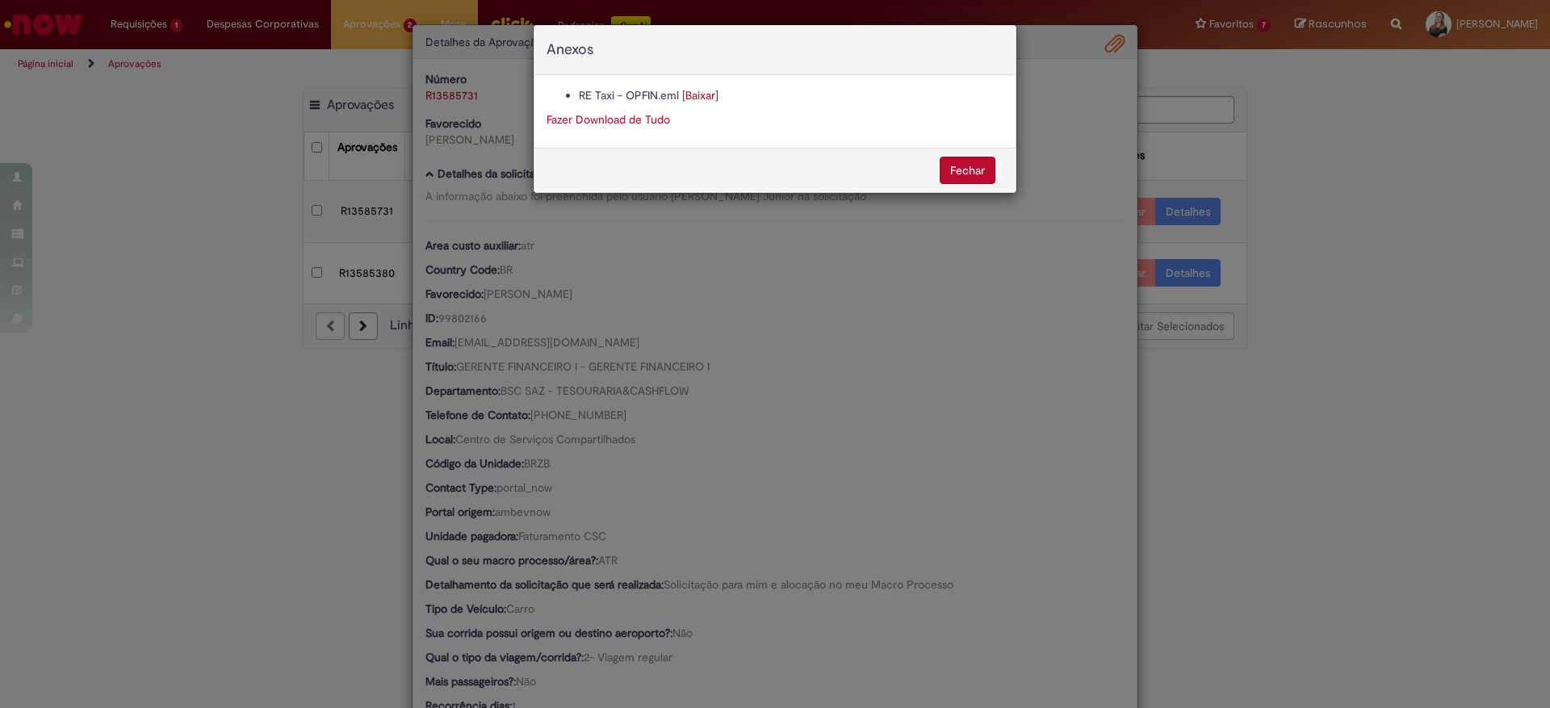
click at [688, 99] on link "Baixar" at bounding box center [700, 95] width 30 height 15
click at [952, 178] on button "Fechar" at bounding box center [968, 170] width 56 height 27
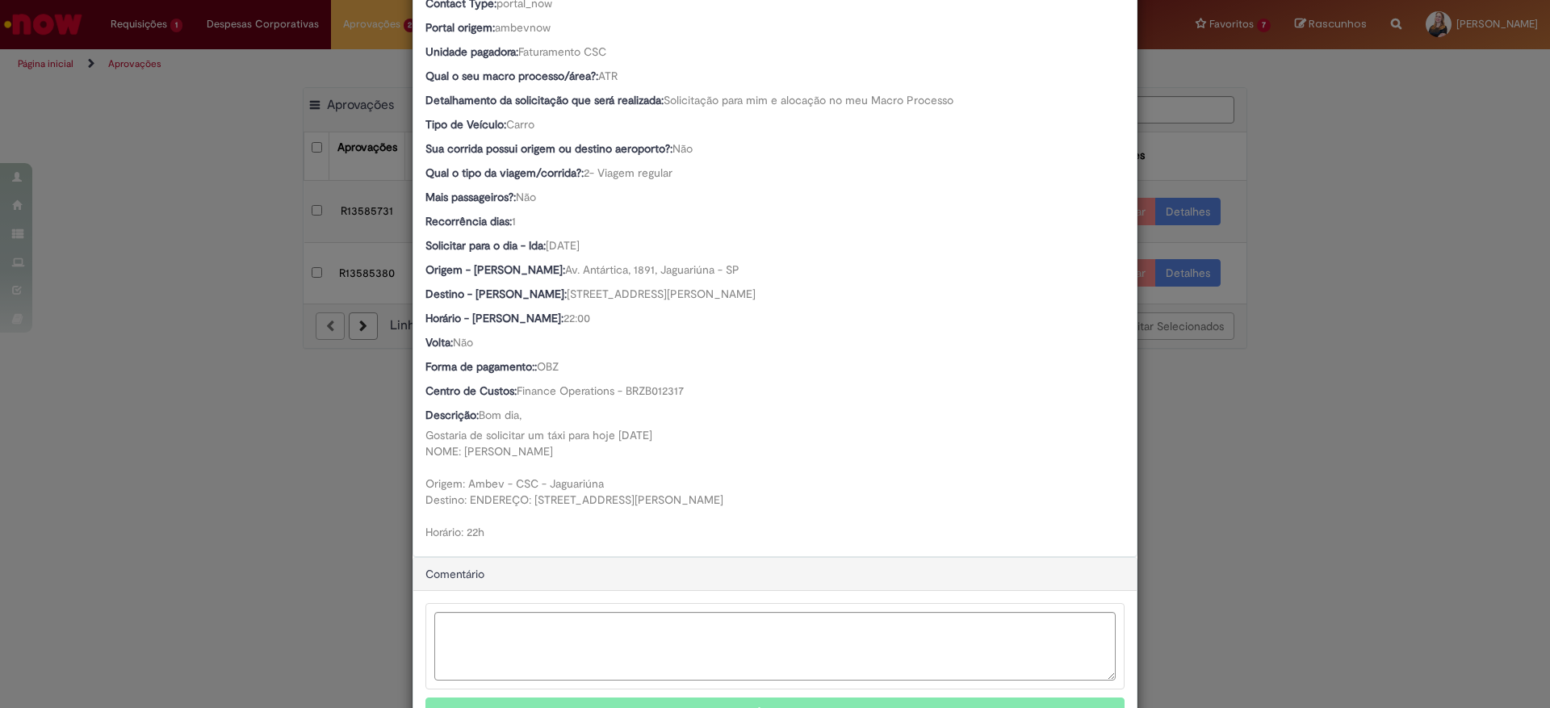
scroll to position [483, 0]
click at [725, 662] on textarea "Ambev Approval Modal" at bounding box center [774, 647] width 681 height 69
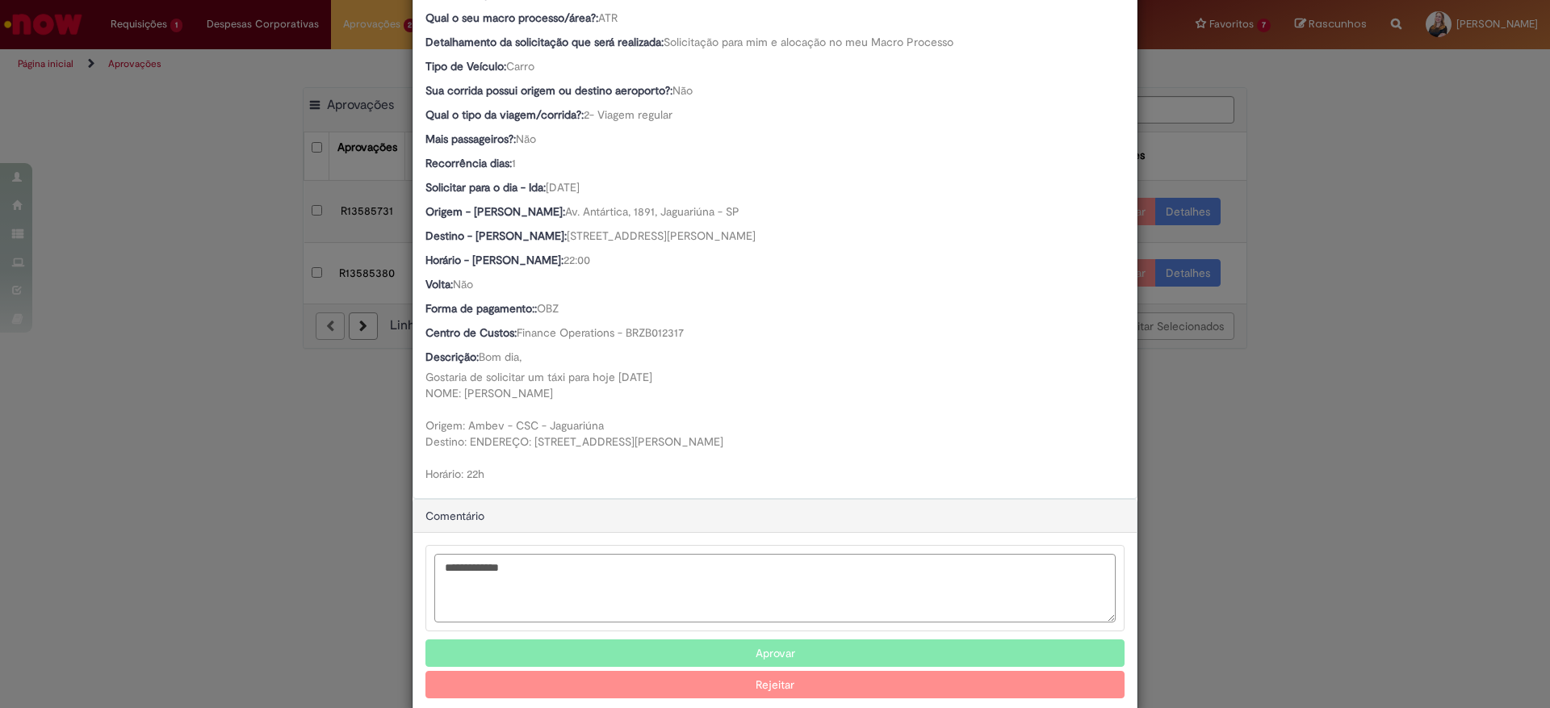
scroll to position [575, 0]
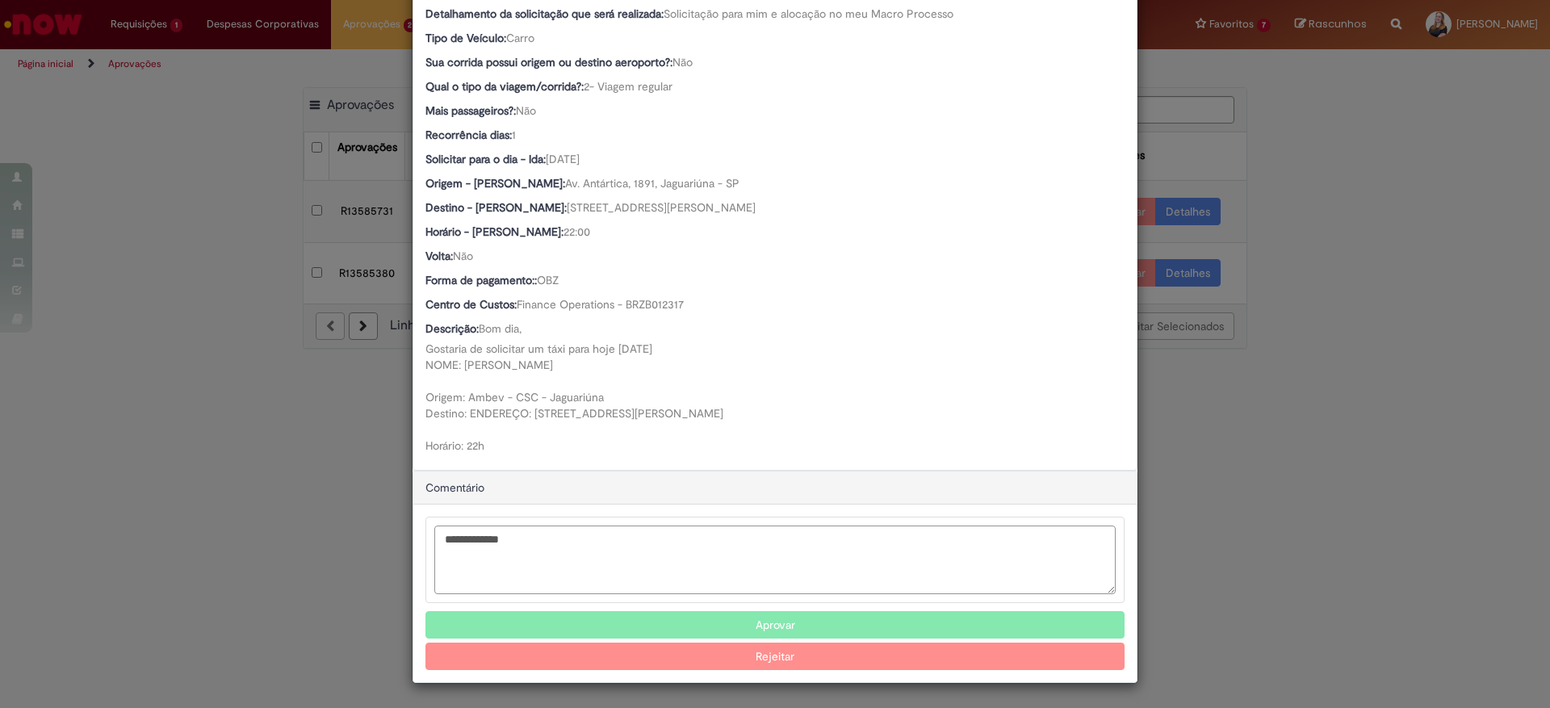
type textarea "**********"
click at [824, 611] on button "Aprovar" at bounding box center [774, 624] width 699 height 27
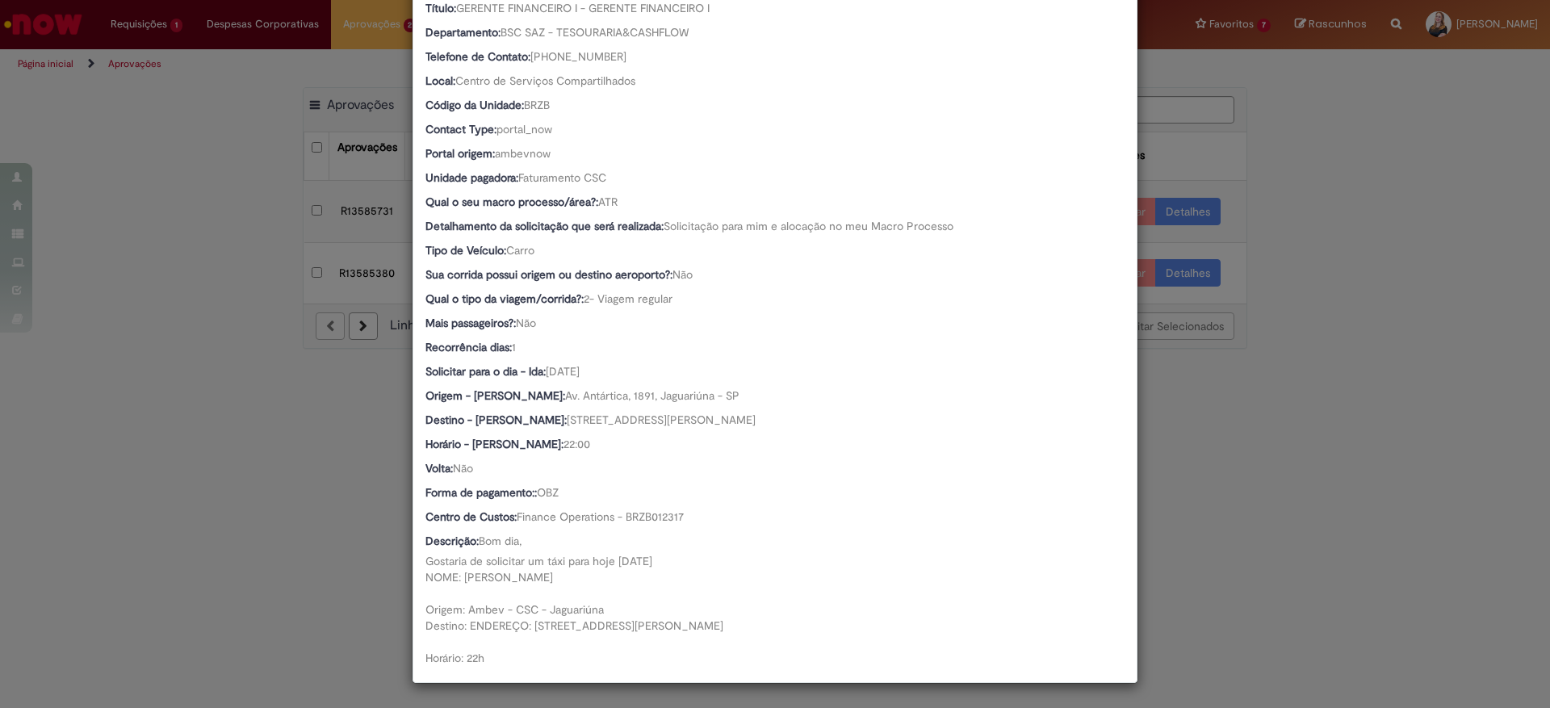
scroll to position [359, 0]
click at [1165, 470] on div "Detalhes da Aprovação Número R13585731 Oferta Reserva de Taxi Favorecido [PERSO…" at bounding box center [775, 354] width 1550 height 708
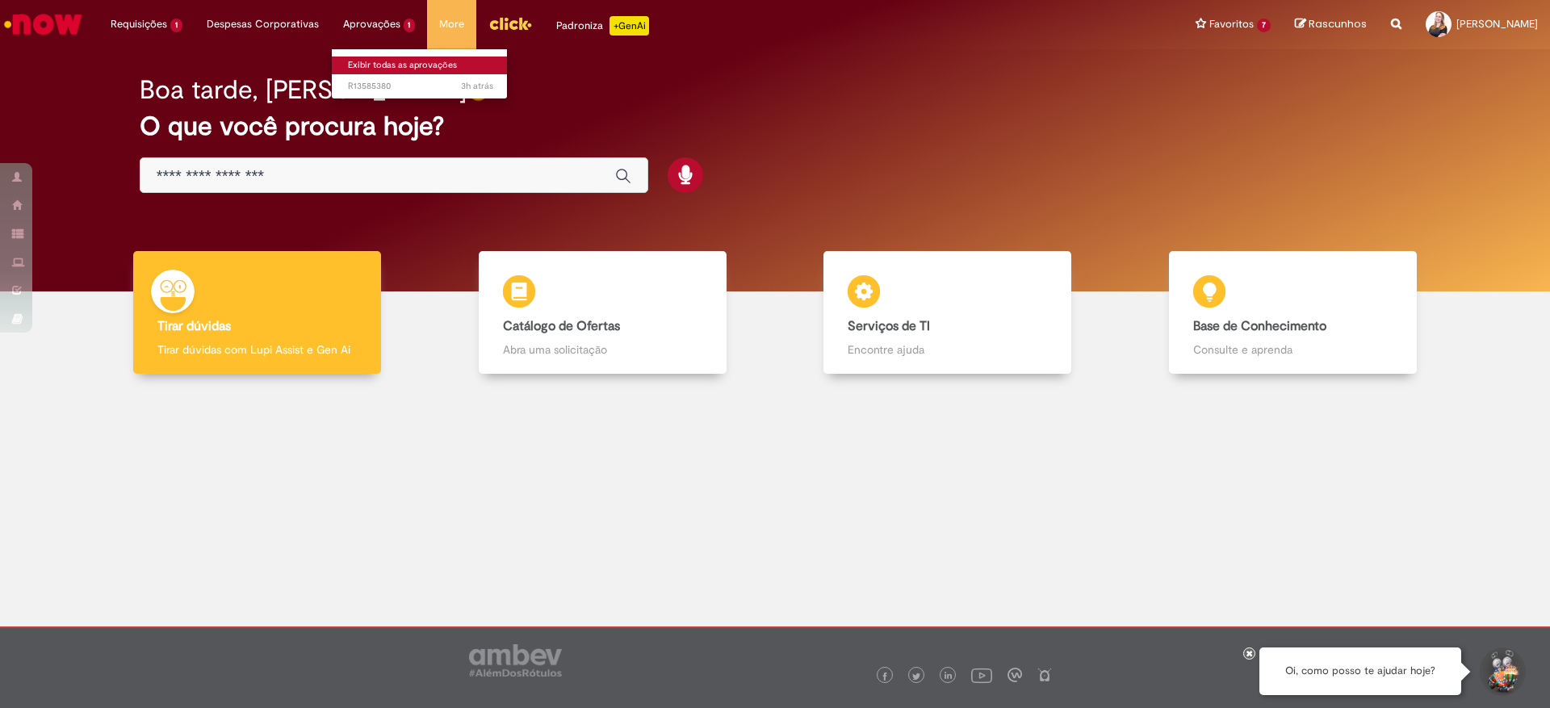
click at [368, 64] on link "Exibir todas as aprovações" at bounding box center [421, 66] width 178 height 18
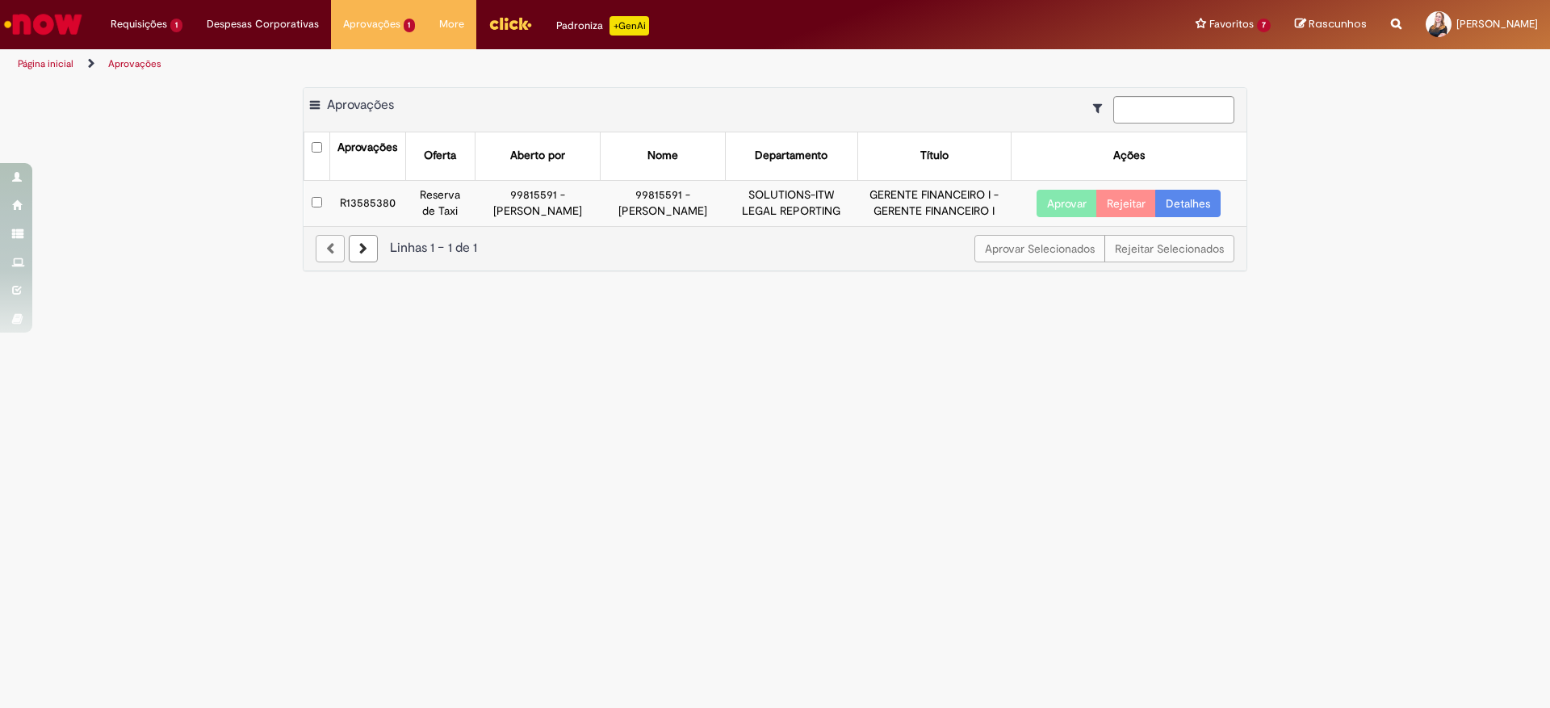
click at [378, 202] on td "R13585380" at bounding box center [367, 202] width 77 height 45
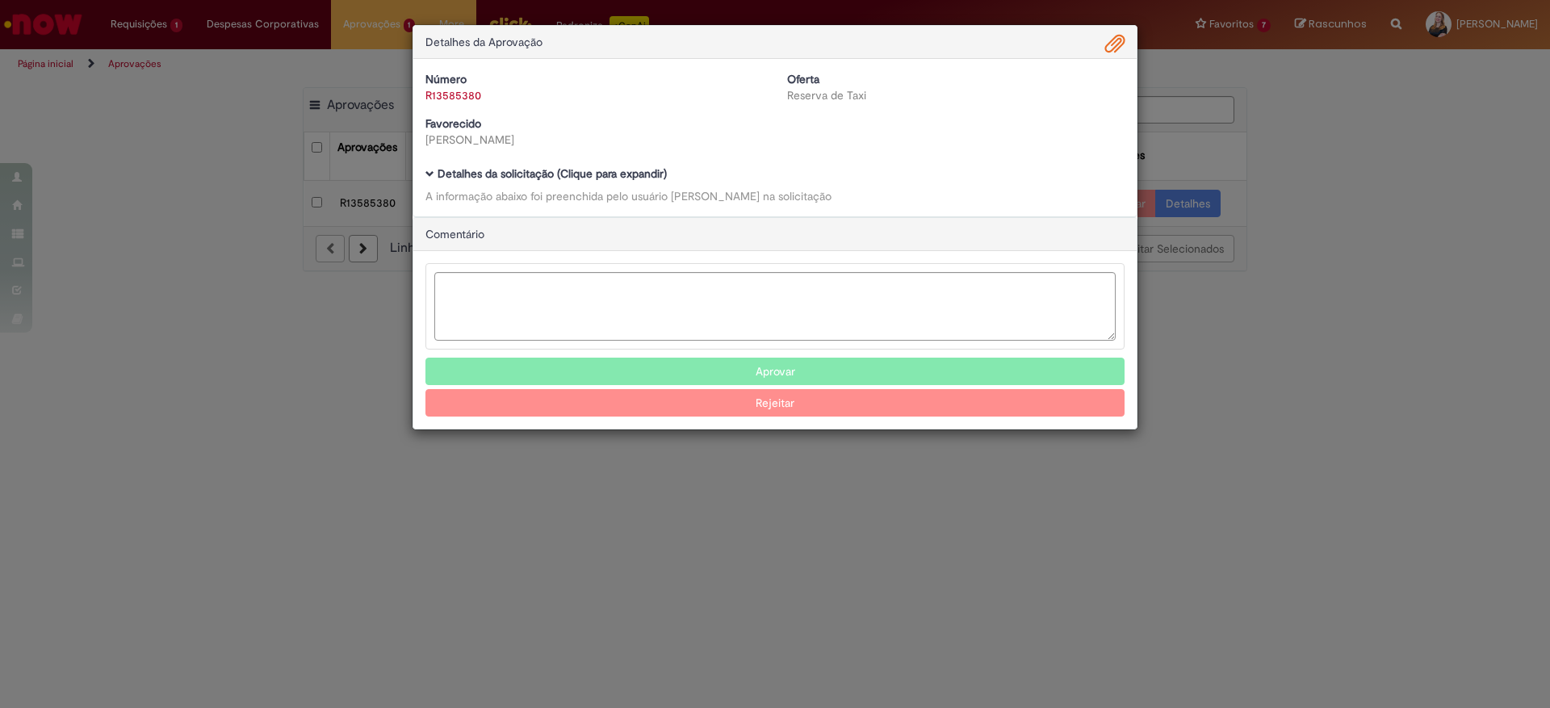
click at [1111, 41] on span "Ambev Approval Modal" at bounding box center [1114, 44] width 19 height 27
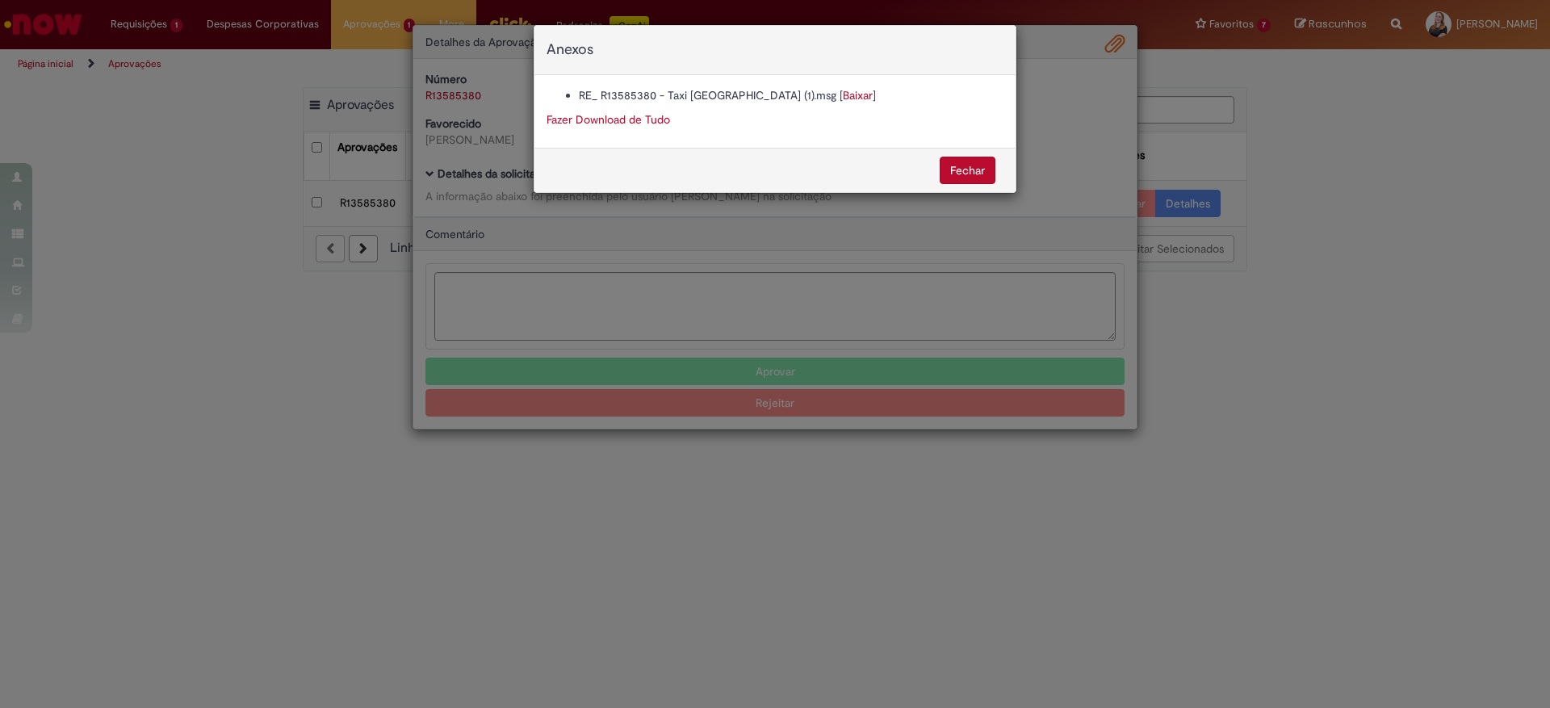
click at [843, 95] on link "Baixar" at bounding box center [858, 95] width 30 height 15
click at [727, 270] on div "Anexos RE_ R13585380 - Taxi Fechamento (1).msg [ Baixar ] Fazer Download de Tud…" at bounding box center [775, 354] width 1550 height 708
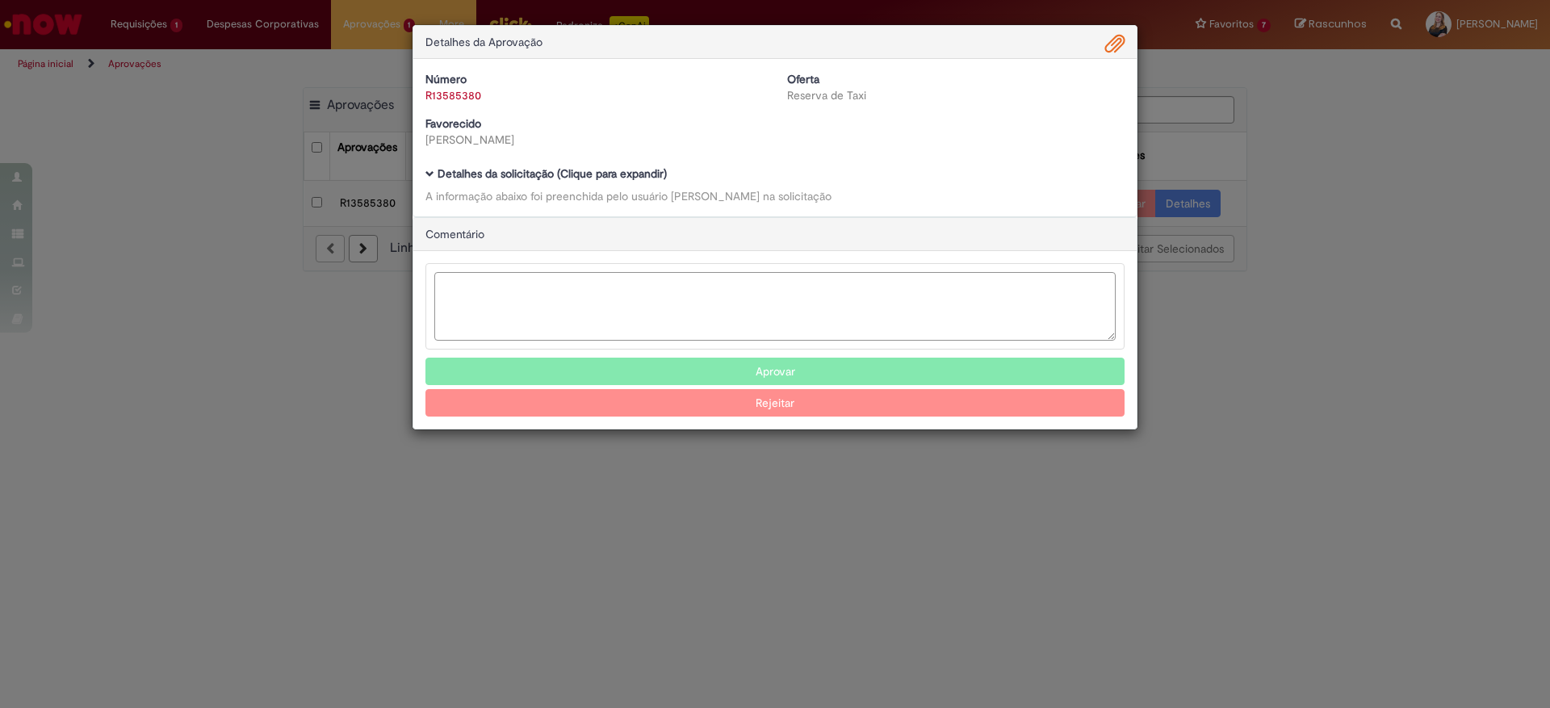
click at [592, 316] on textarea "Ambev Approval Modal" at bounding box center [774, 306] width 681 height 69
type textarea "**********"
click at [736, 369] on button "Aprovar" at bounding box center [774, 371] width 699 height 27
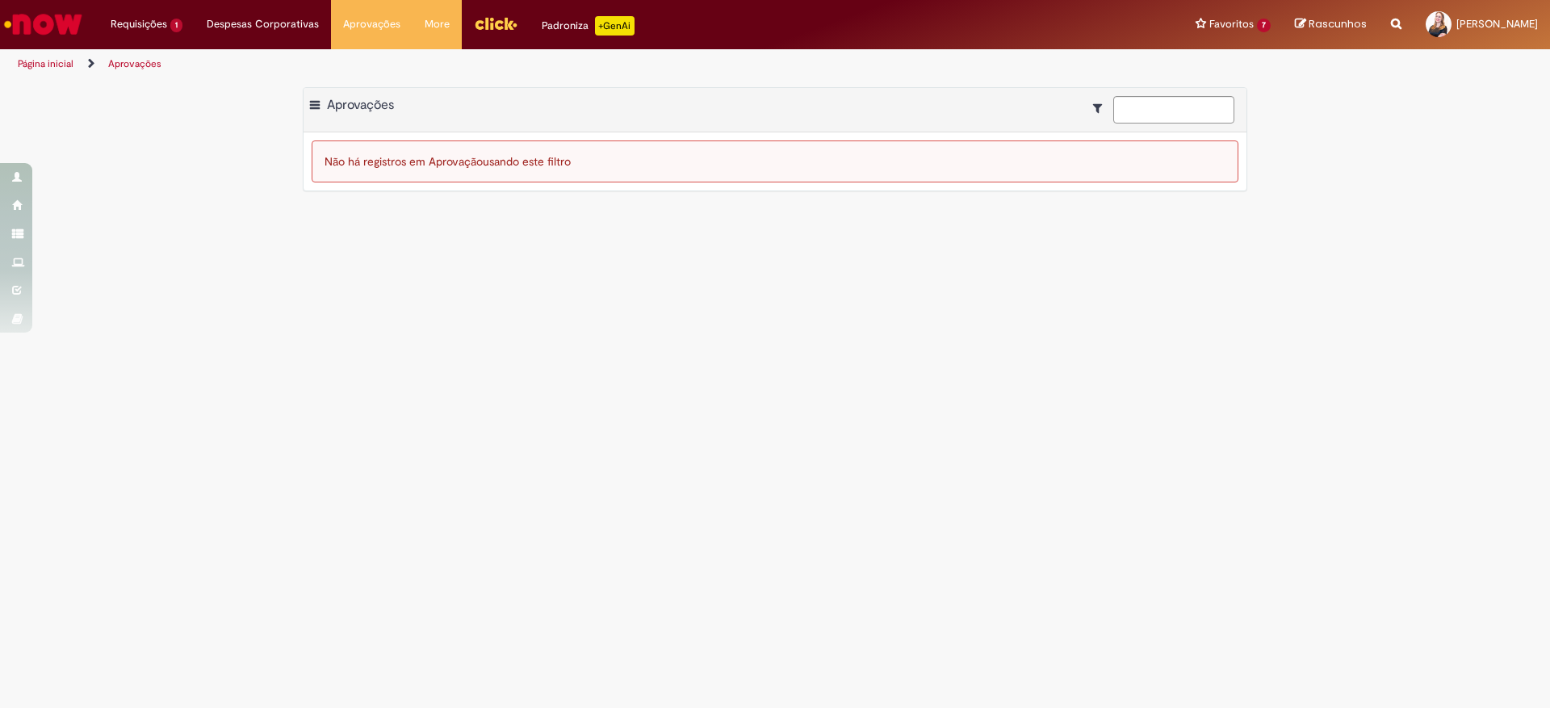
click at [703, 456] on main "Aprovações Exportar como PDF Exportar como Excel Exportar como CSV Aprovações N…" at bounding box center [775, 393] width 1550 height 629
